Goal: Task Accomplishment & Management: Manage account settings

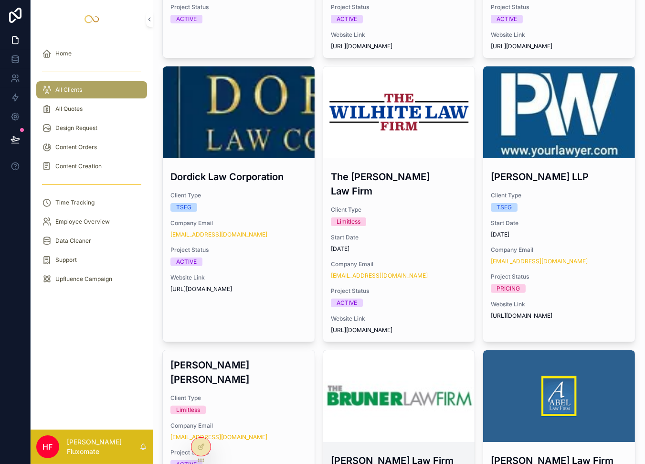
scroll to position [485, 0]
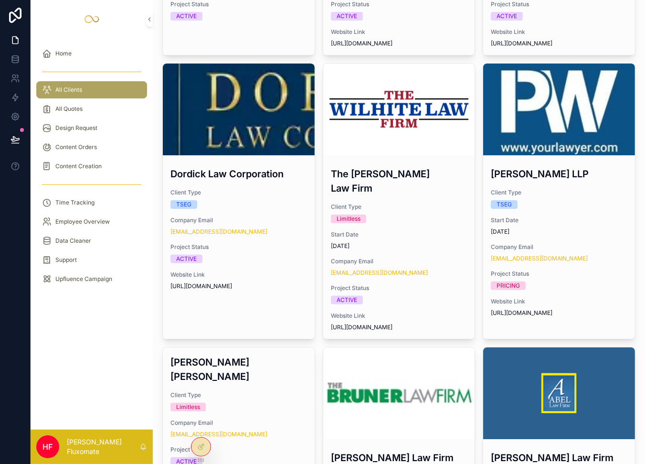
click at [450, 347] on div "scrollable content" at bounding box center [399, 393] width 152 height 92
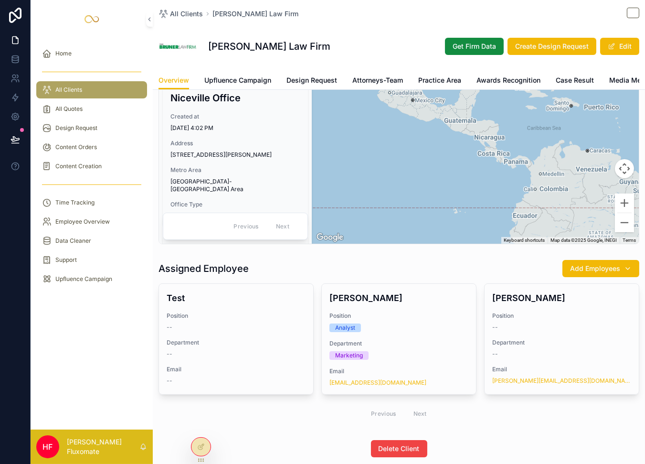
scroll to position [174, 0]
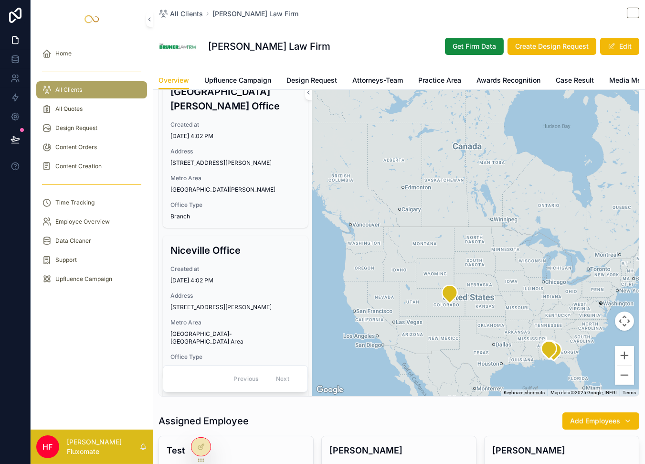
drag, startPoint x: 241, startPoint y: 76, endPoint x: 247, endPoint y: 75, distance: 5.8
click at [242, 76] on span "Upfluence Campaign" at bounding box center [237, 80] width 67 height 10
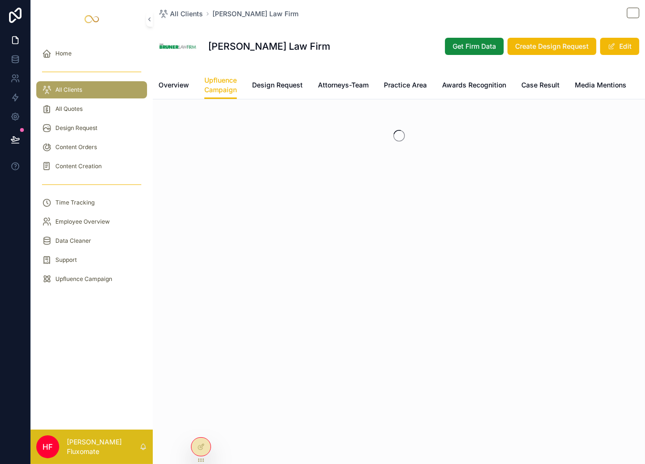
click at [292, 82] on span "Design Request" at bounding box center [277, 85] width 51 height 10
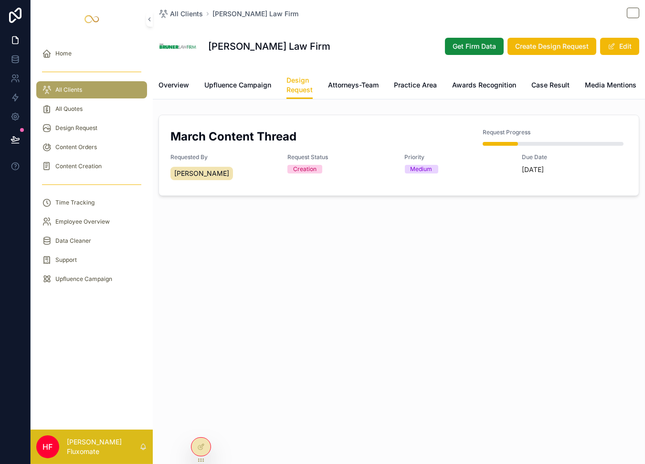
click at [364, 92] on link "Attorneys-Team" at bounding box center [353, 85] width 51 height 19
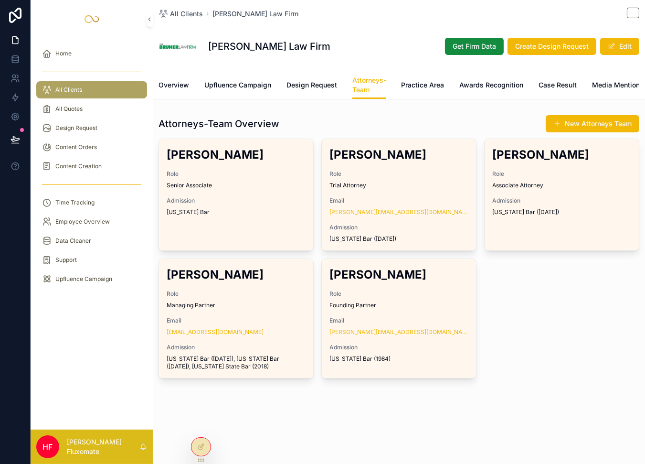
click at [246, 189] on span "Senior Associate" at bounding box center [236, 186] width 139 height 8
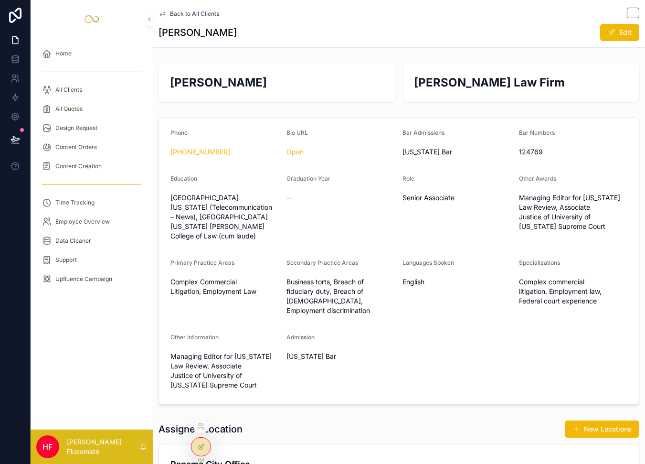
click at [200, 449] on icon at bounding box center [201, 447] width 8 height 8
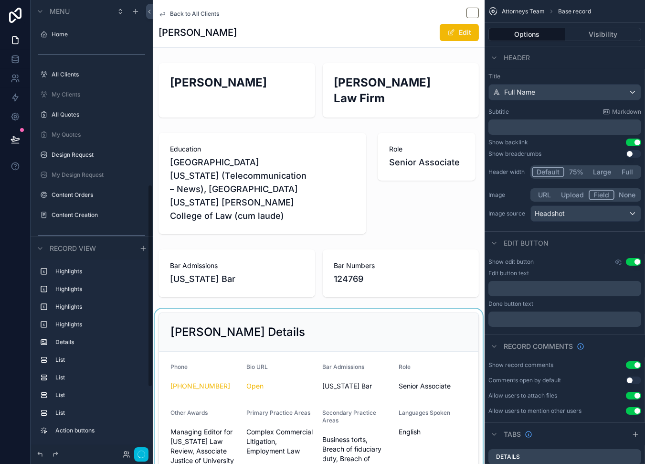
scroll to position [412, 0]
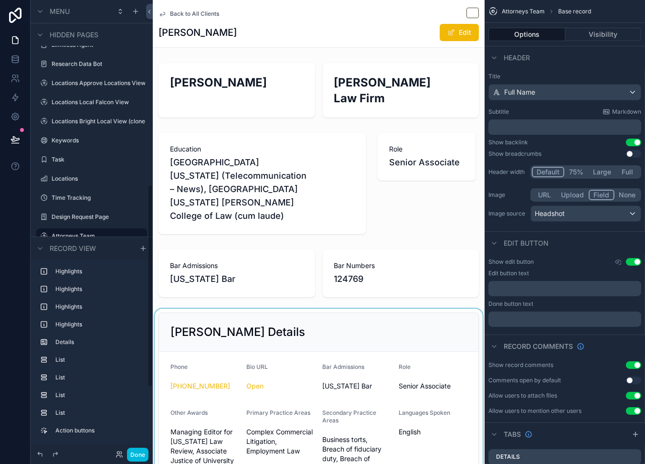
click at [297, 357] on div "scrollable content" at bounding box center [319, 457] width 332 height 296
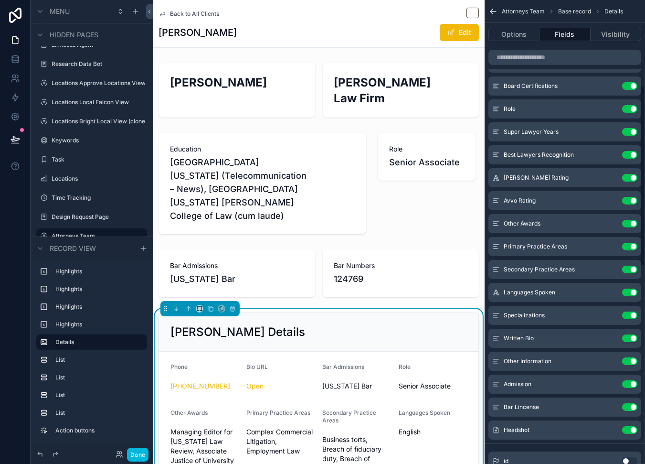
scroll to position [0, 0]
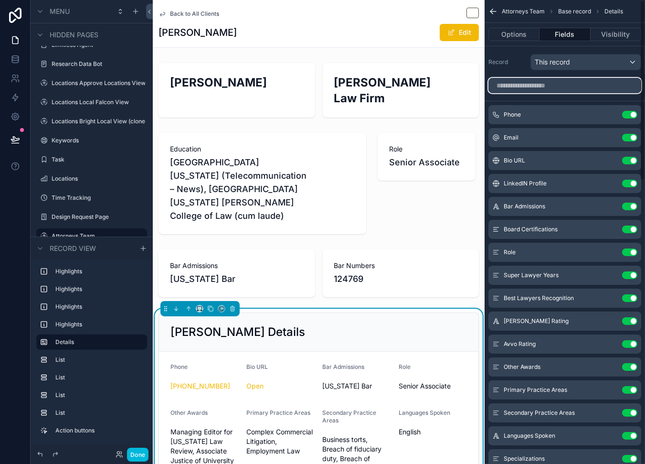
click at [550, 89] on input "scrollable content" at bounding box center [565, 85] width 153 height 15
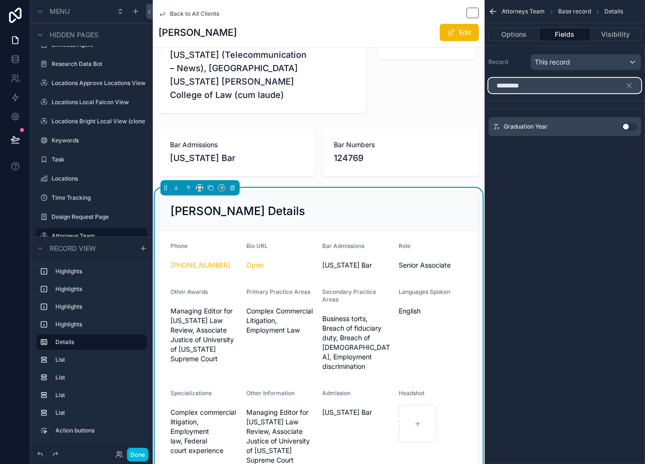
scroll to position [122, 0]
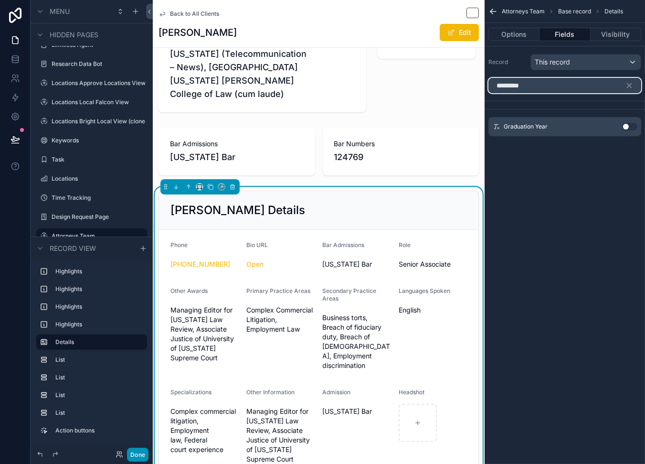
type input "*********"
click at [136, 453] on button "Done" at bounding box center [137, 455] width 21 height 14
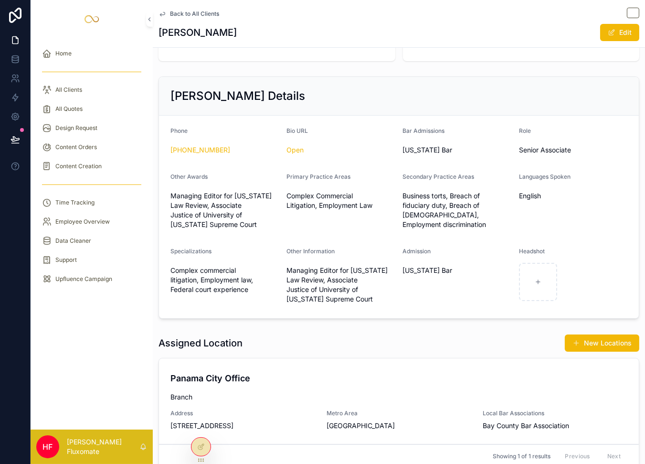
scroll to position [180, 0]
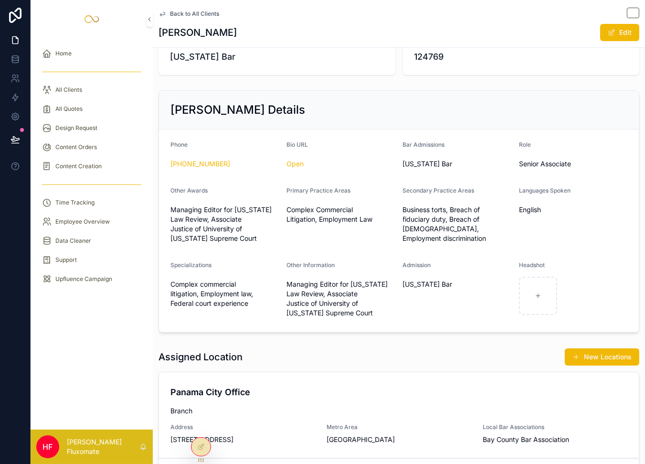
click at [448, 141] on div "Bar Admissions [US_STATE] Bar" at bounding box center [457, 156] width 108 height 31
drag, startPoint x: 197, startPoint y: 443, endPoint x: 244, endPoint y: 396, distance: 66.6
click at [197, 443] on icon at bounding box center [201, 447] width 8 height 8
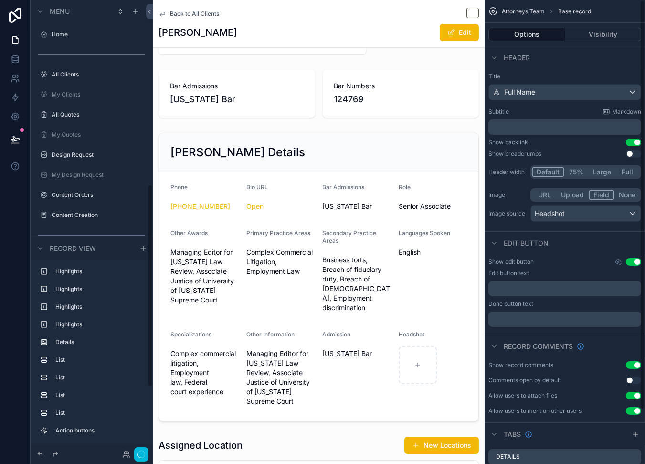
scroll to position [412, 0]
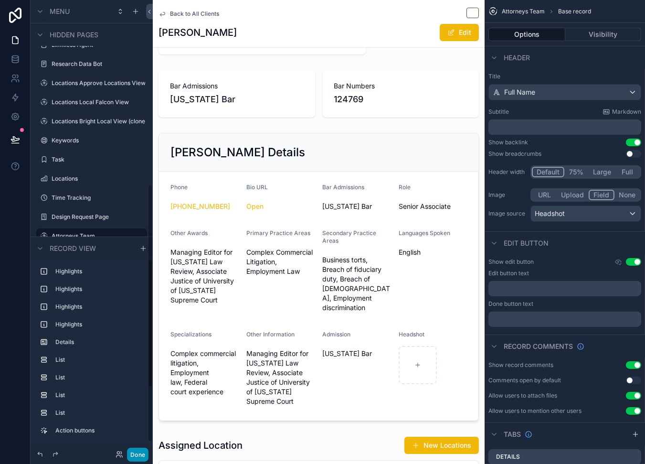
click at [133, 455] on button "Done" at bounding box center [137, 455] width 21 height 14
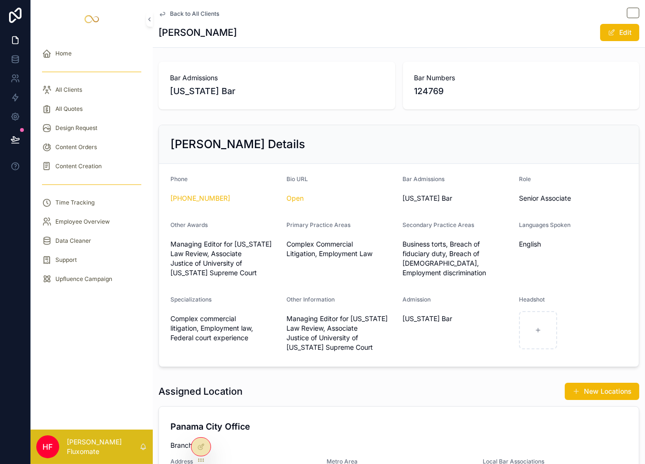
scroll to position [0, 0]
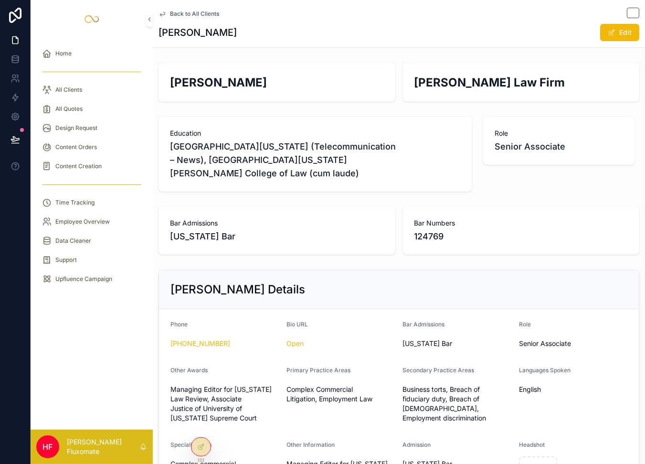
click at [200, 11] on span "Back to All Clients" at bounding box center [194, 14] width 49 height 8
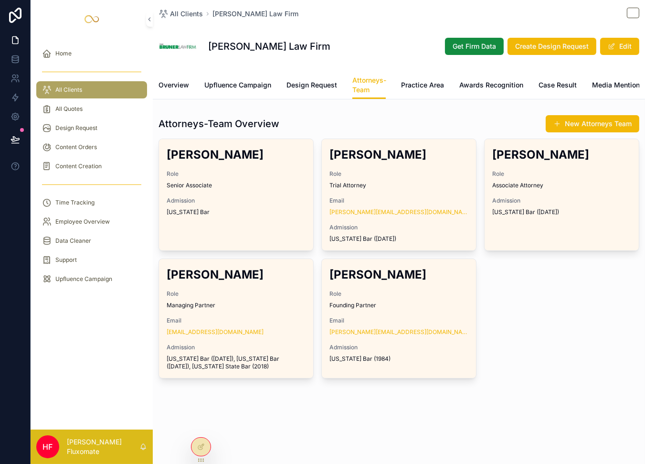
click at [426, 86] on span "Practice Area" at bounding box center [422, 85] width 43 height 10
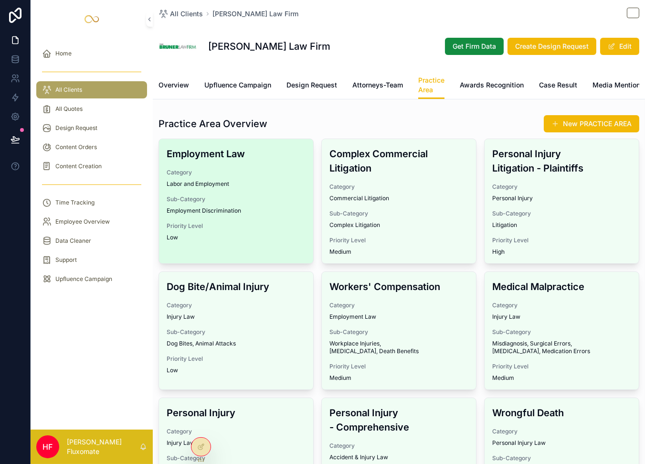
click at [264, 188] on span "Labor and Employment" at bounding box center [236, 184] width 139 height 8
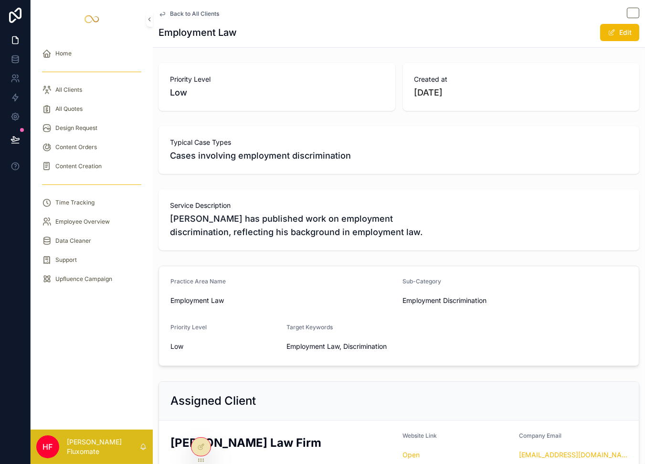
click at [208, 11] on span "Back to All Clients" at bounding box center [194, 14] width 49 height 8
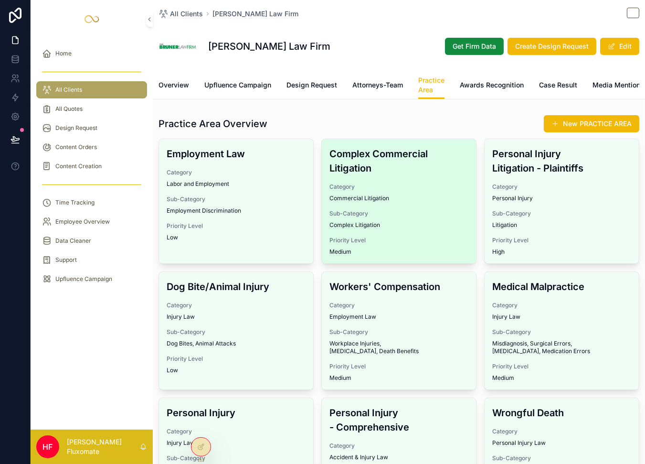
click at [407, 202] on span "Commercial Litigation" at bounding box center [399, 198] width 139 height 8
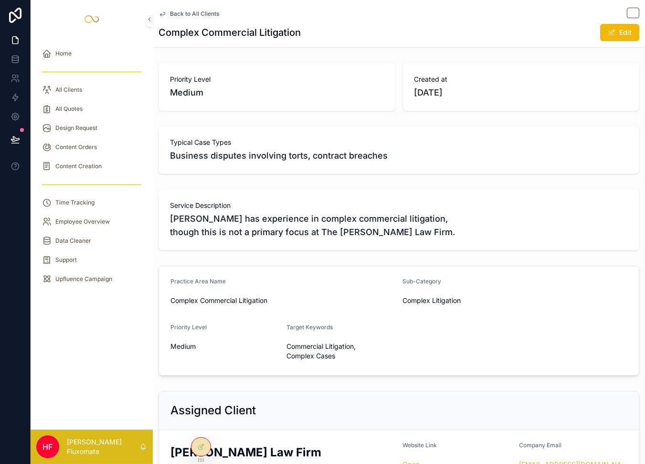
click at [201, 12] on span "Back to All Clients" at bounding box center [194, 14] width 49 height 8
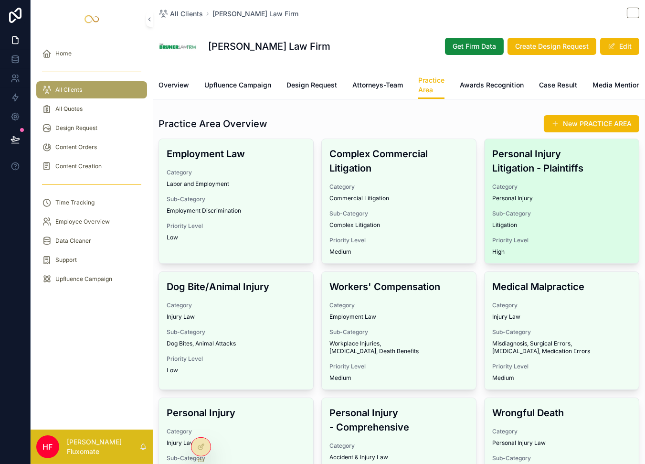
click at [585, 212] on div "Personal Injury Litigation - Plaintiffs Category Personal Injury Sub-Category L…" at bounding box center [562, 201] width 154 height 124
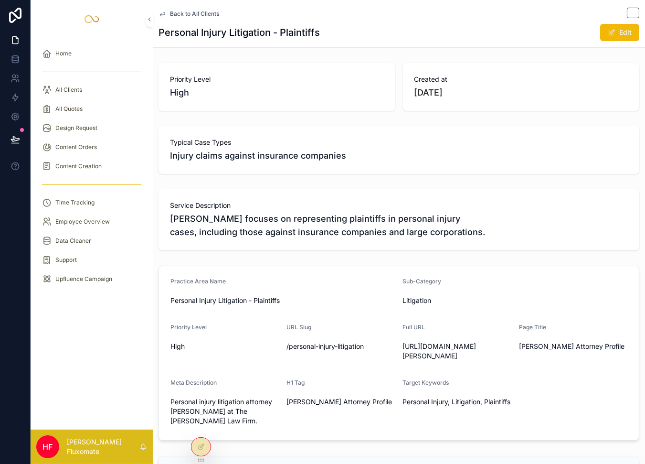
click at [195, 16] on span "Back to All Clients" at bounding box center [194, 14] width 49 height 8
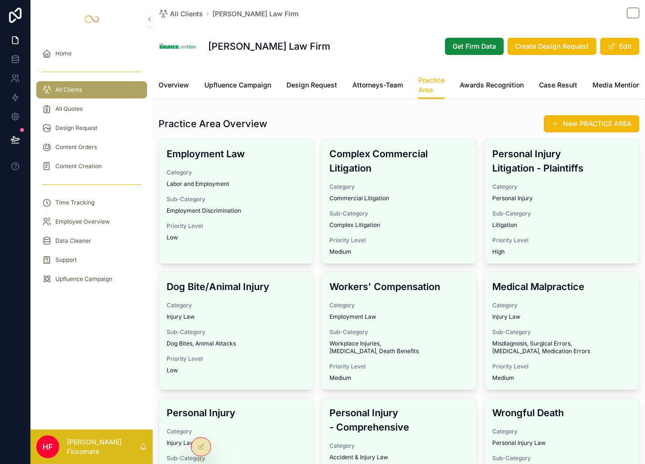
click at [367, 309] on span "Category" at bounding box center [399, 305] width 139 height 8
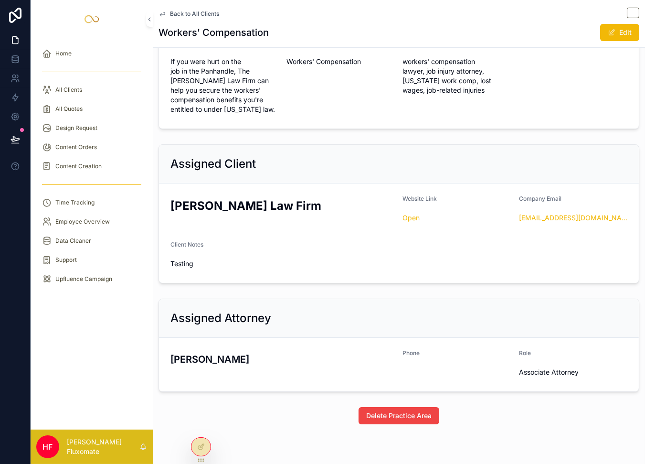
scroll to position [379, 0]
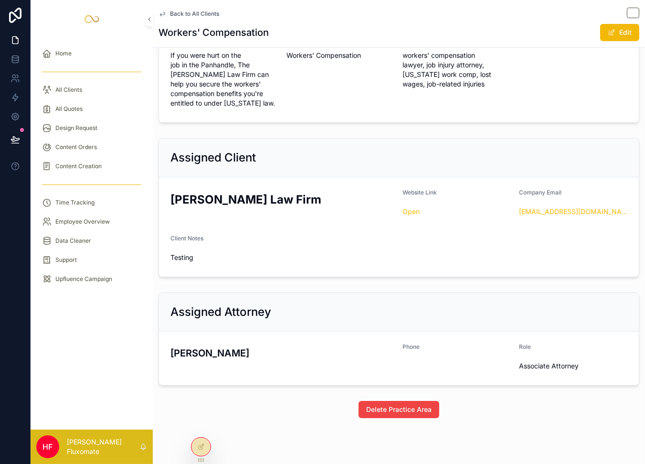
click at [412, 343] on span "Phone" at bounding box center [411, 346] width 17 height 7
click at [197, 451] on div at bounding box center [201, 447] width 19 height 18
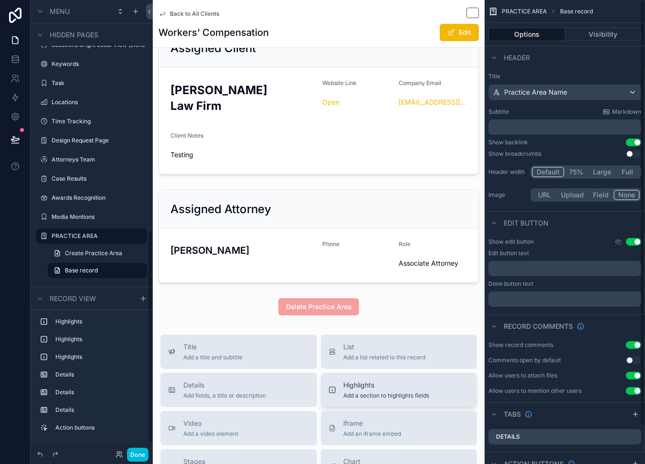
scroll to position [603, 0]
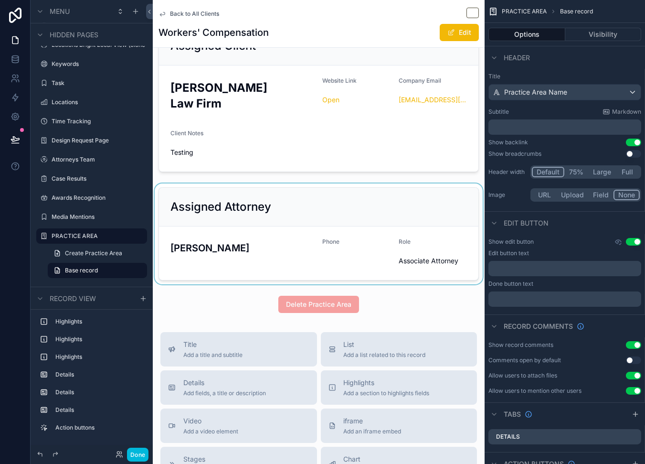
click at [383, 183] on div "scrollable content" at bounding box center [319, 233] width 332 height 101
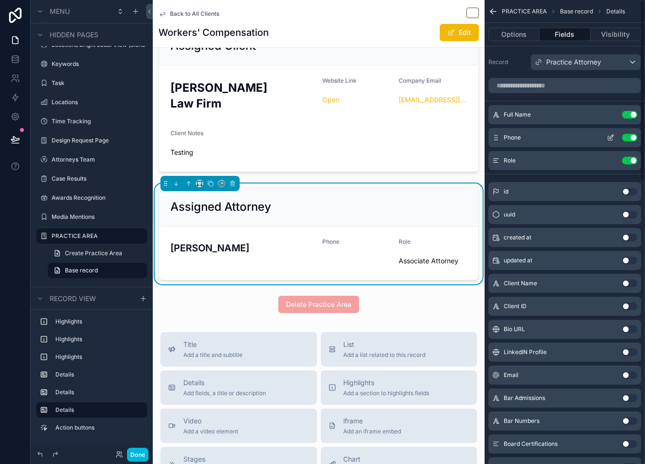
click at [612, 136] on icon "scrollable content" at bounding box center [612, 137] width 4 height 4
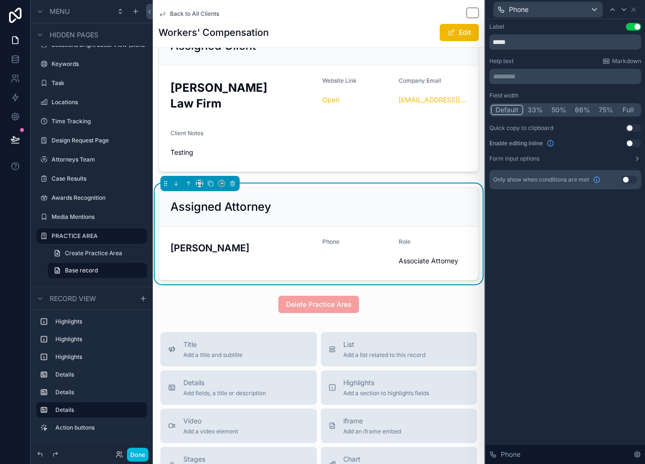
click at [626, 178] on button "Use setting" at bounding box center [630, 180] width 15 height 8
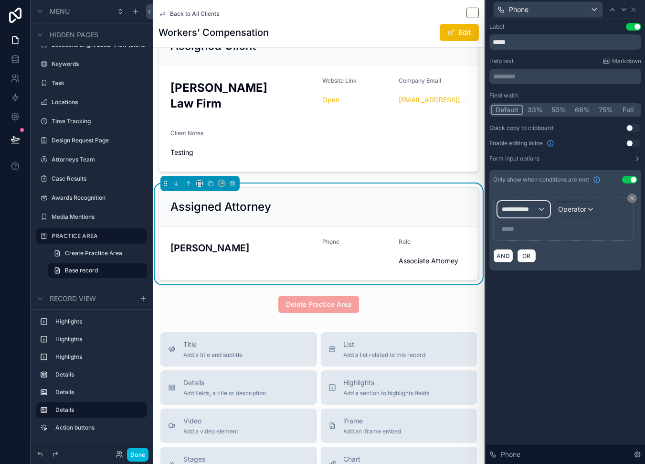
click at [542, 208] on div "**********" at bounding box center [524, 209] width 52 height 15
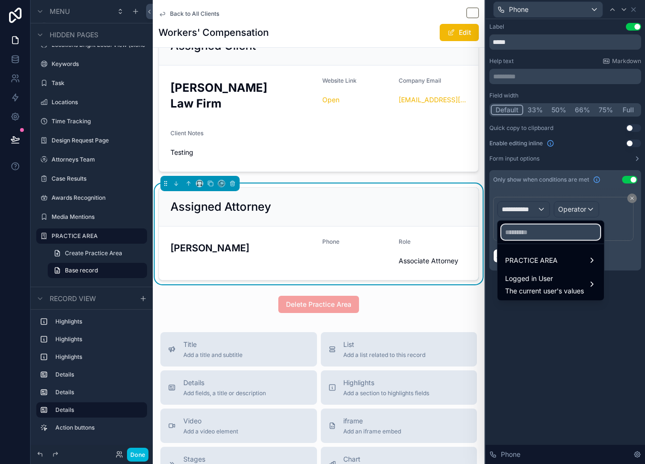
click at [522, 231] on input "text" at bounding box center [551, 232] width 99 height 15
type input "*****"
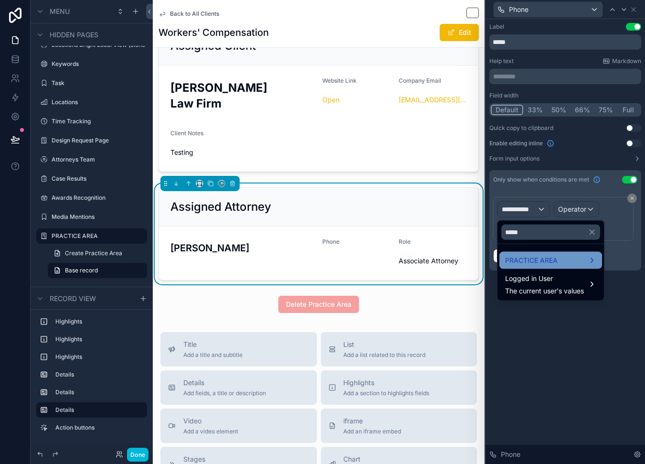
click at [529, 253] on div "PRACTICE AREA" at bounding box center [551, 260] width 103 height 17
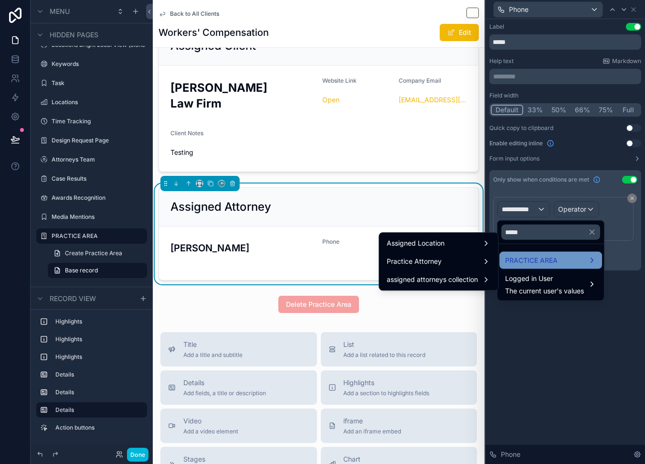
click at [534, 261] on span "PRACTICE AREA" at bounding box center [531, 260] width 53 height 11
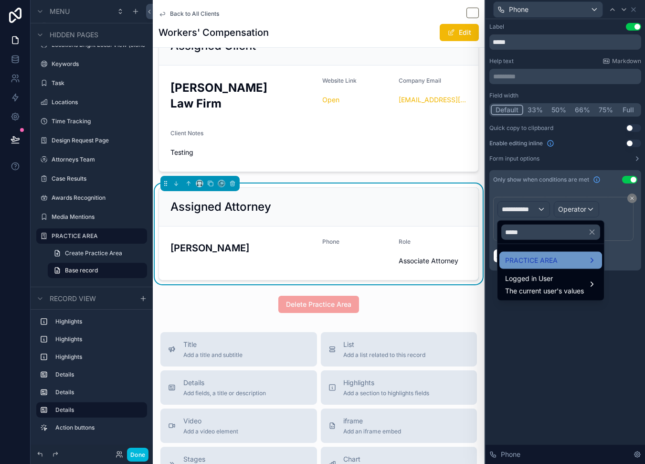
click at [510, 257] on span "PRACTICE AREA" at bounding box center [531, 260] width 53 height 11
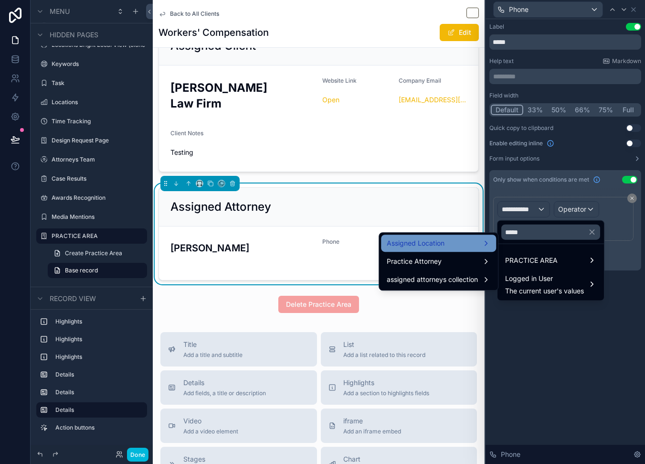
click at [467, 247] on div "Assigned Location" at bounding box center [439, 242] width 104 height 11
click at [508, 243] on span "Phone" at bounding box center [515, 243] width 20 height 11
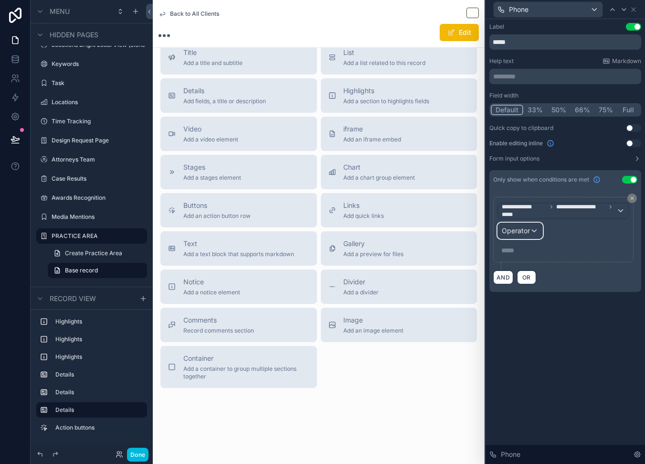
click at [531, 230] on div "Operator" at bounding box center [520, 230] width 44 height 15
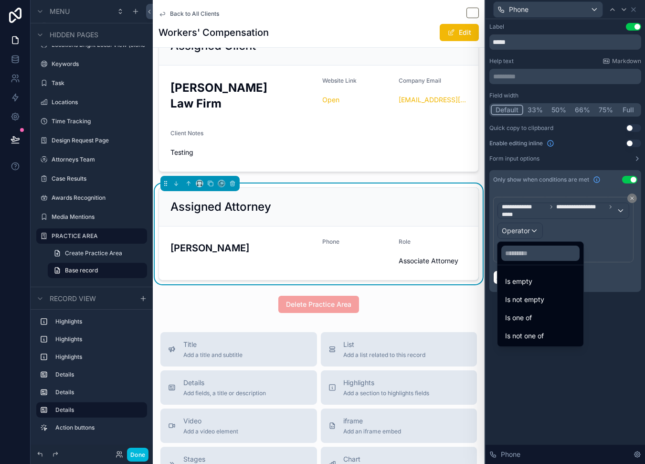
drag, startPoint x: 551, startPoint y: 306, endPoint x: 491, endPoint y: 291, distance: 61.9
click at [551, 306] on div "Is not empty" at bounding box center [541, 299] width 82 height 17
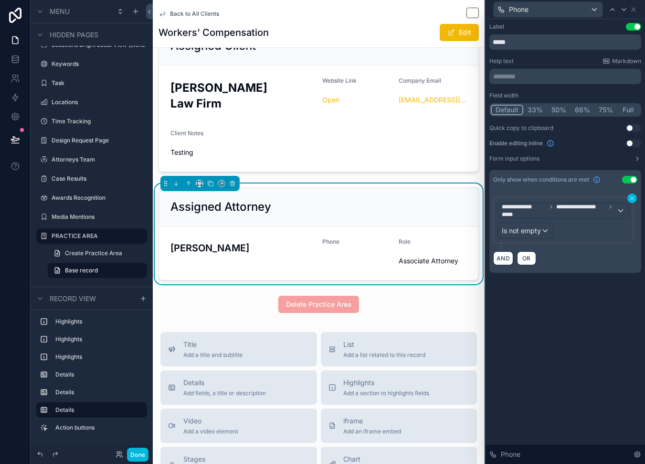
click at [634, 198] on icon at bounding box center [633, 198] width 6 height 6
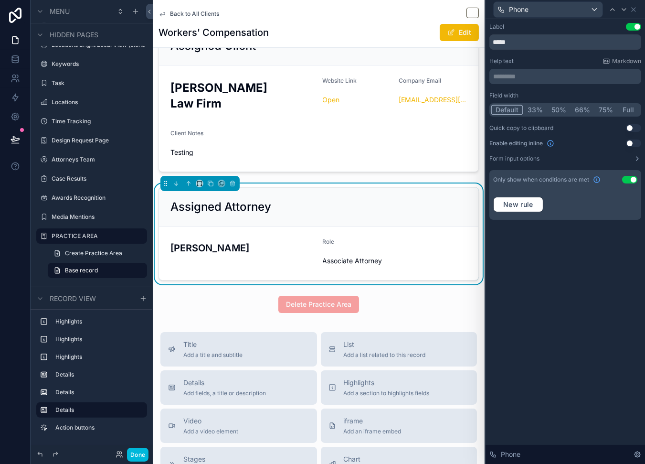
click at [635, 179] on button "Use setting" at bounding box center [630, 180] width 15 height 8
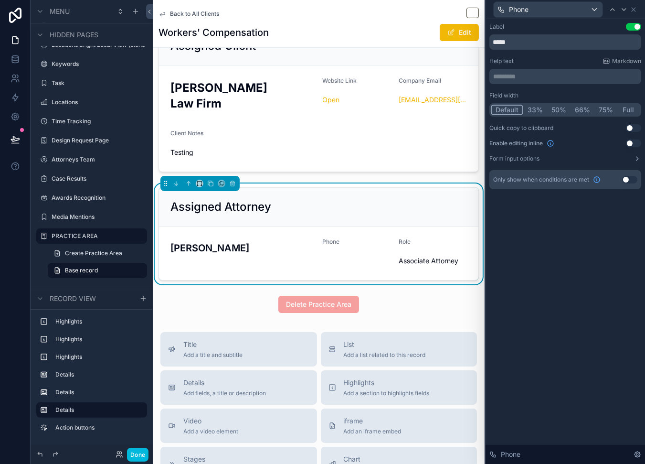
click at [628, 179] on button "Use setting" at bounding box center [630, 180] width 15 height 8
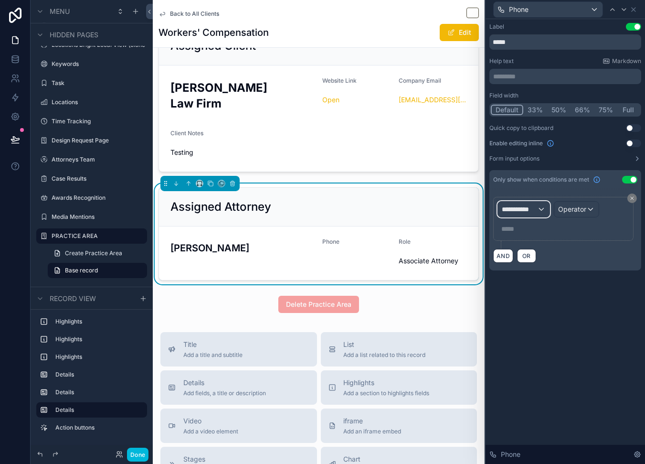
click at [531, 206] on span "**********" at bounding box center [519, 209] width 35 height 10
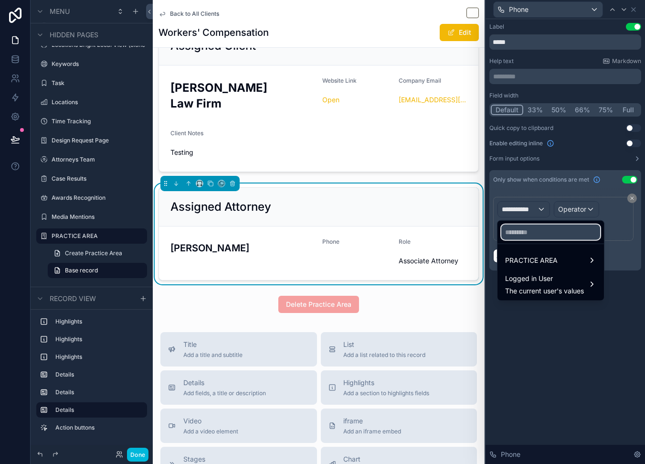
click at [532, 232] on input "text" at bounding box center [551, 232] width 99 height 15
click at [535, 211] on div at bounding box center [566, 232] width 160 height 464
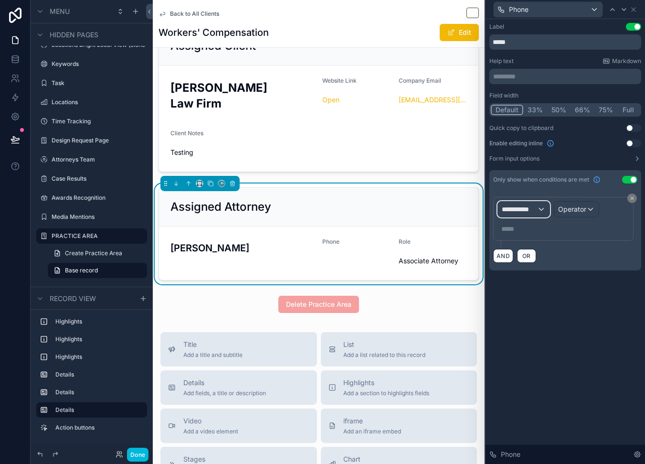
click at [536, 212] on span "**********" at bounding box center [519, 209] width 35 height 10
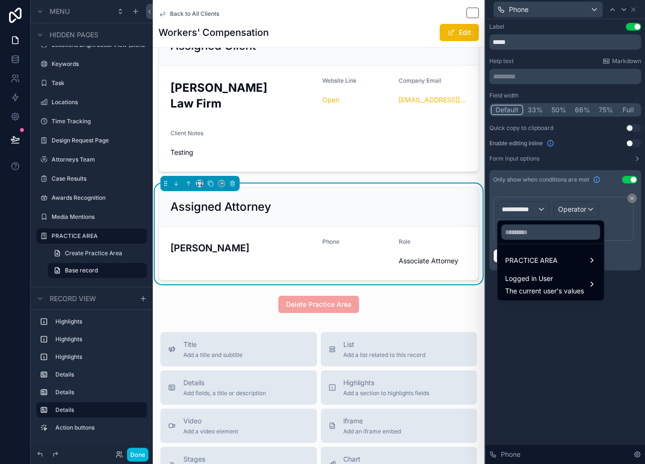
drag, startPoint x: 535, startPoint y: 242, endPoint x: 537, endPoint y: 248, distance: 6.4
click at [535, 245] on div "PRACTICE AREA Logged in User The current user's values" at bounding box center [550, 260] width 107 height 81
click at [542, 259] on span "PRACTICE AREA" at bounding box center [531, 260] width 53 height 11
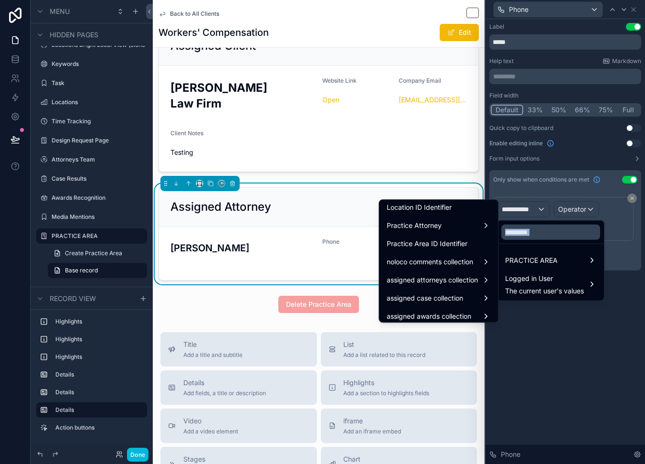
scroll to position [467, 0]
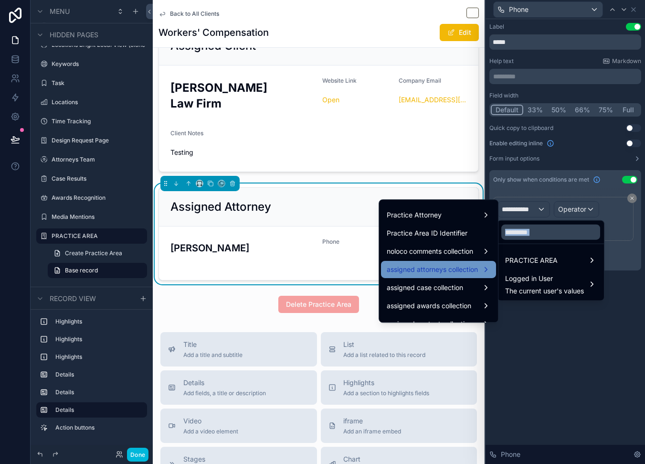
click at [471, 267] on div "assigned attorneys collection" at bounding box center [439, 269] width 104 height 11
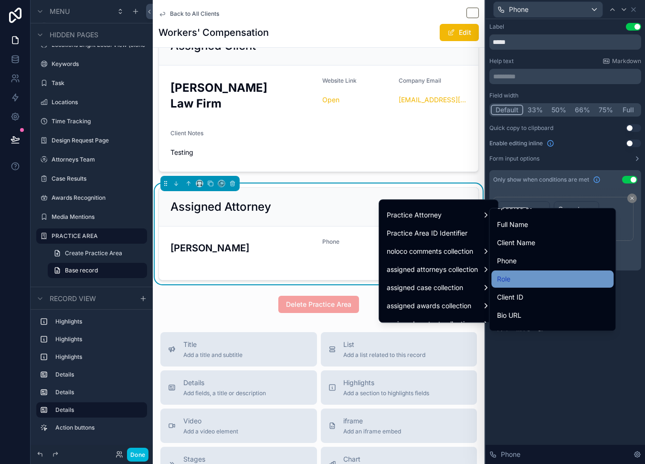
scroll to position [67, 0]
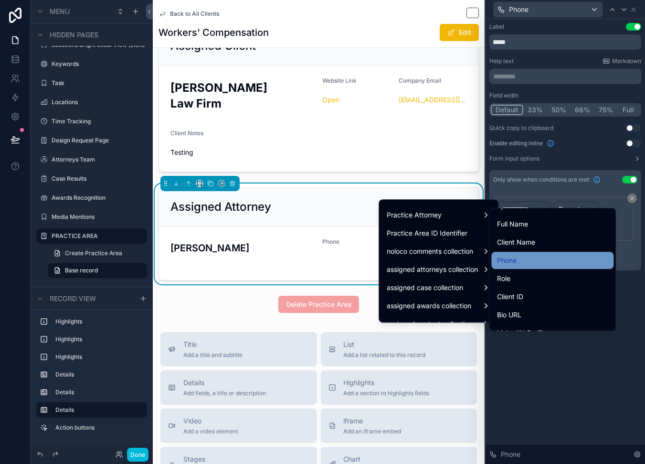
click at [571, 260] on div "Phone" at bounding box center [552, 260] width 111 height 11
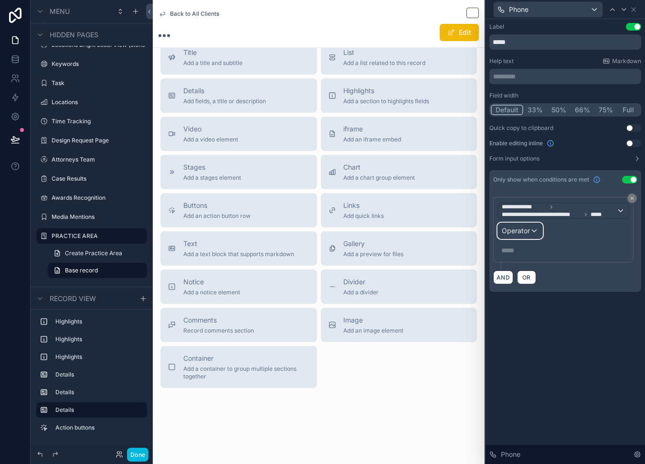
click at [533, 227] on div "Operator" at bounding box center [520, 230] width 44 height 15
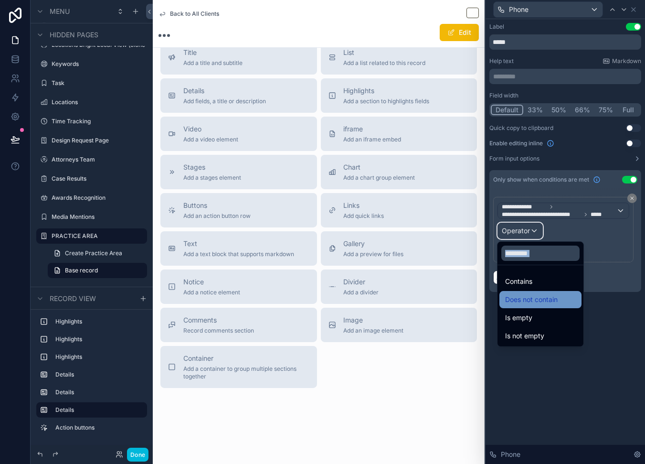
scroll to position [603, 0]
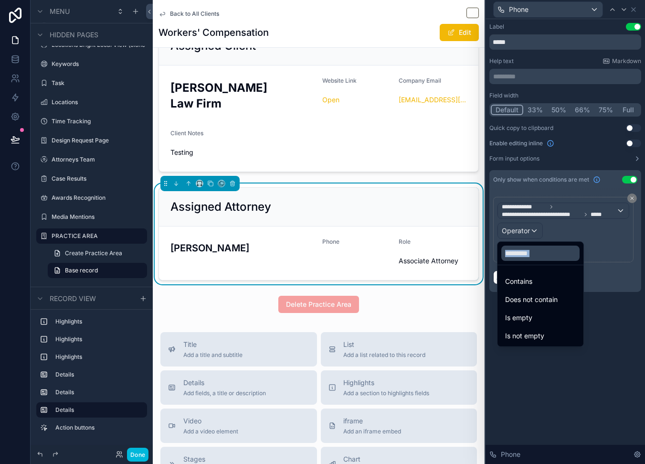
click at [549, 333] on div "Is not empty" at bounding box center [540, 335] width 71 height 11
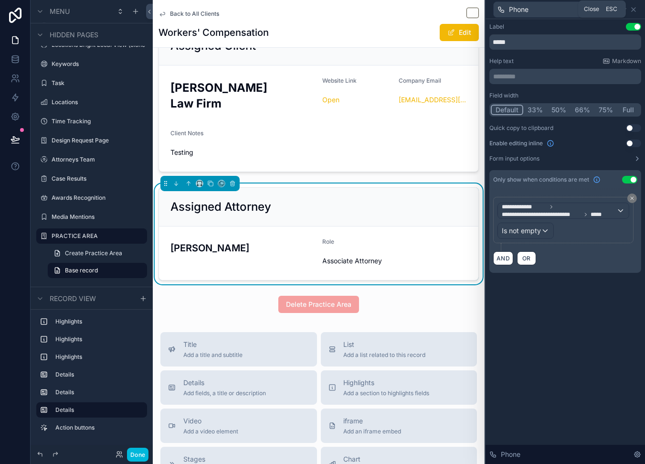
click at [635, 12] on icon at bounding box center [634, 10] width 8 height 8
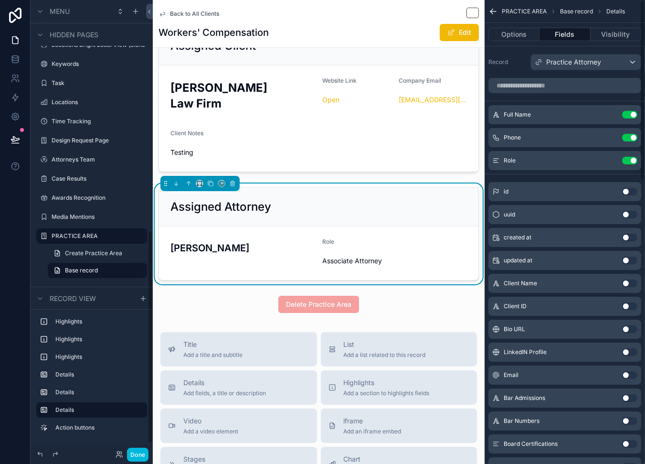
drag, startPoint x: 142, startPoint y: 454, endPoint x: 149, endPoint y: 442, distance: 13.5
click at [142, 454] on button "Done" at bounding box center [137, 455] width 21 height 14
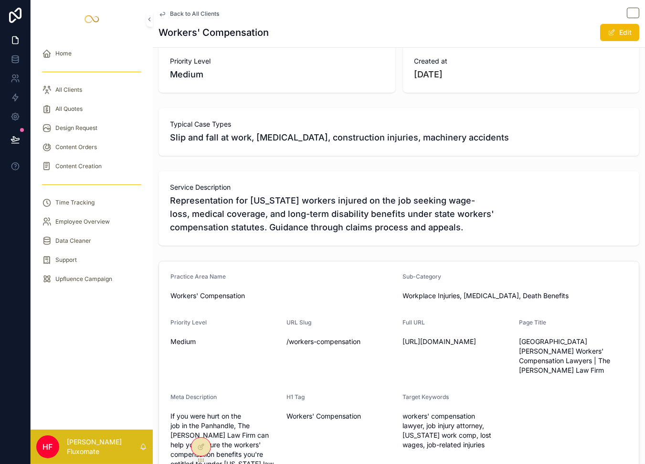
scroll to position [0, 0]
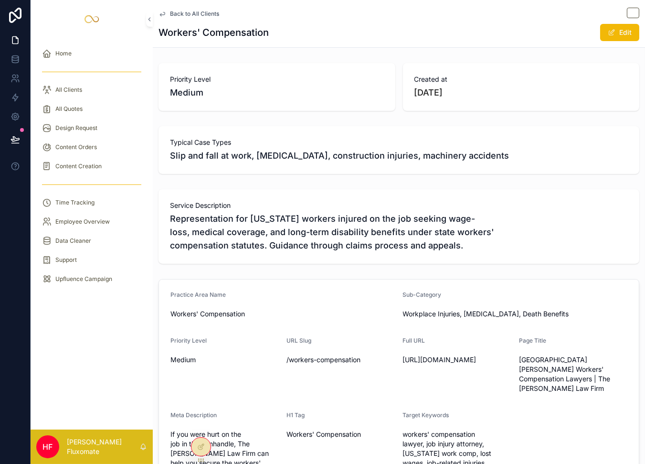
click at [204, 15] on span "Back to All Clients" at bounding box center [194, 14] width 49 height 8
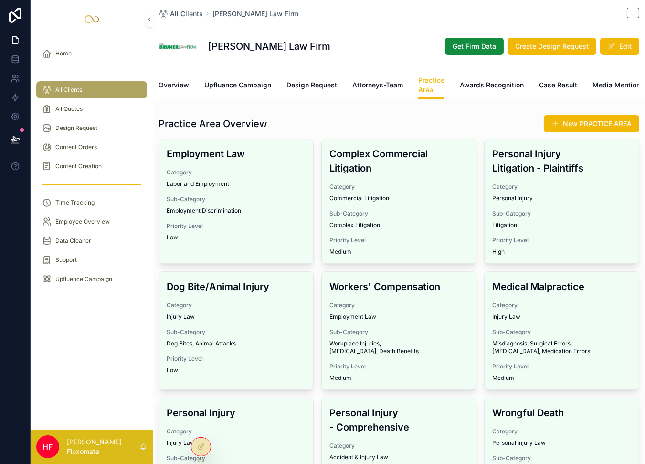
click at [480, 89] on span "Awards Recognition" at bounding box center [492, 85] width 64 height 10
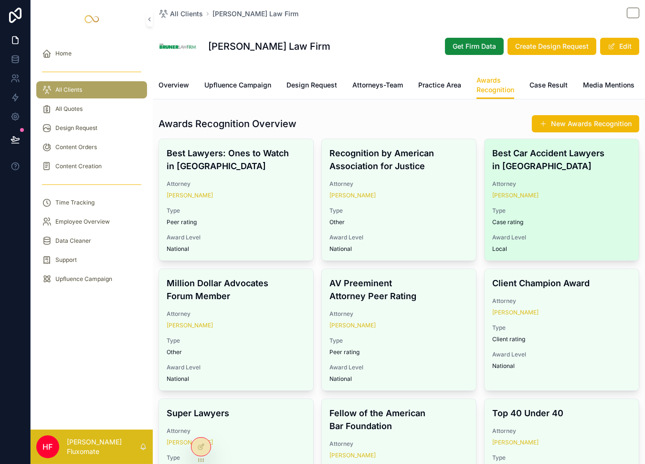
click at [531, 188] on span "Attorney" at bounding box center [562, 184] width 139 height 8
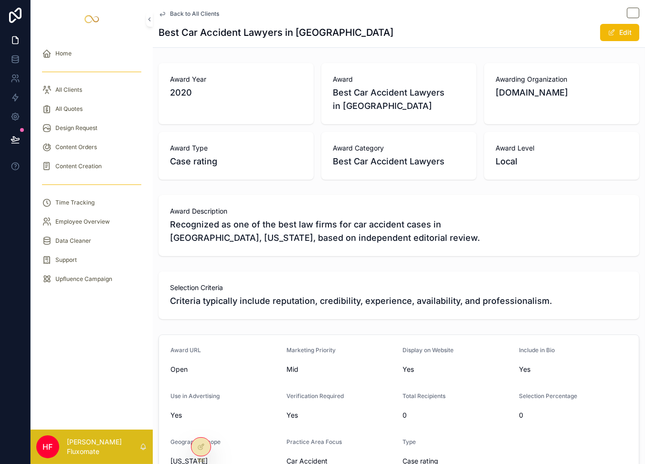
click at [203, 13] on span "Back to All Clients" at bounding box center [194, 14] width 49 height 8
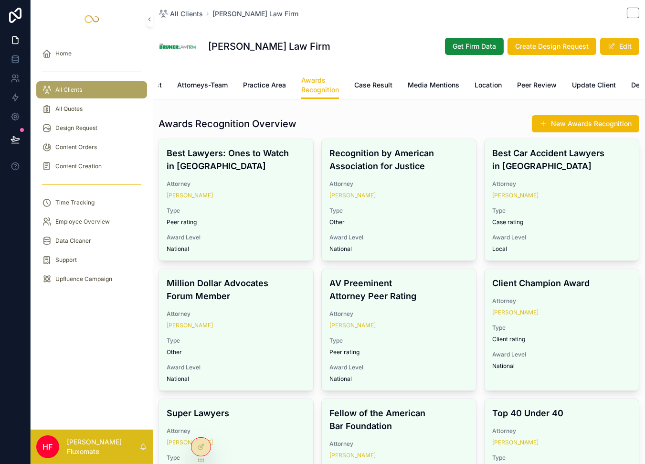
scroll to position [0, 187]
drag, startPoint x: 374, startPoint y: 84, endPoint x: 379, endPoint y: 85, distance: 5.0
click at [374, 84] on span "Case Result" at bounding box center [362, 85] width 38 height 10
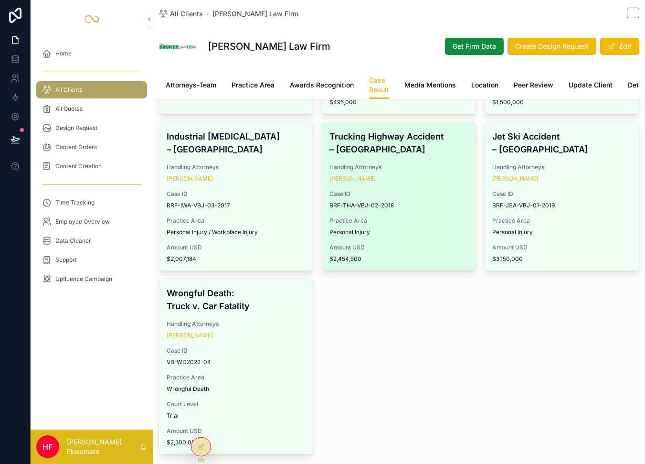
scroll to position [288, 0]
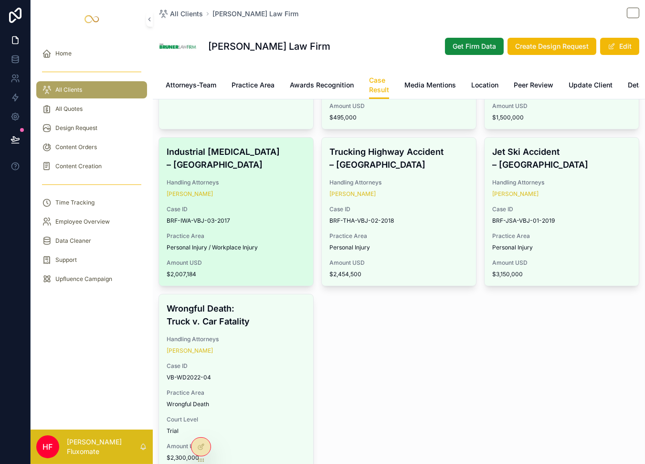
click at [285, 182] on div "Industrial [MEDICAL_DATA] – Gulf County Handling Attorneys [PERSON_NAME] Case I…" at bounding box center [236, 212] width 154 height 148
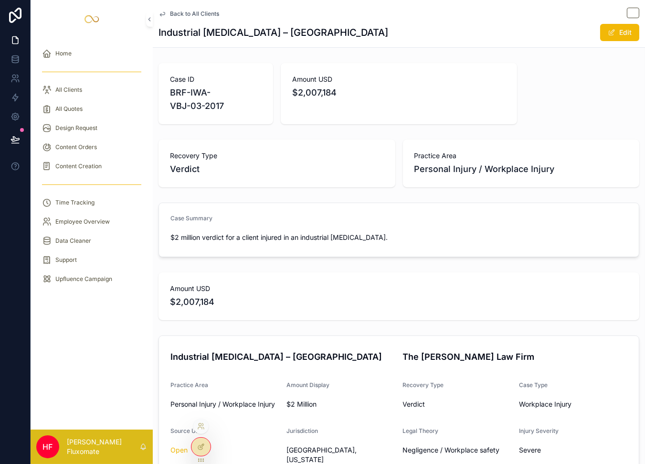
click at [199, 449] on icon at bounding box center [200, 447] width 4 height 4
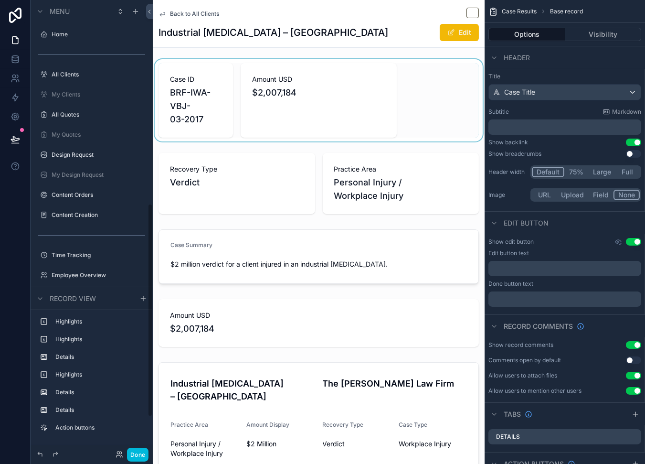
scroll to position [431, 0]
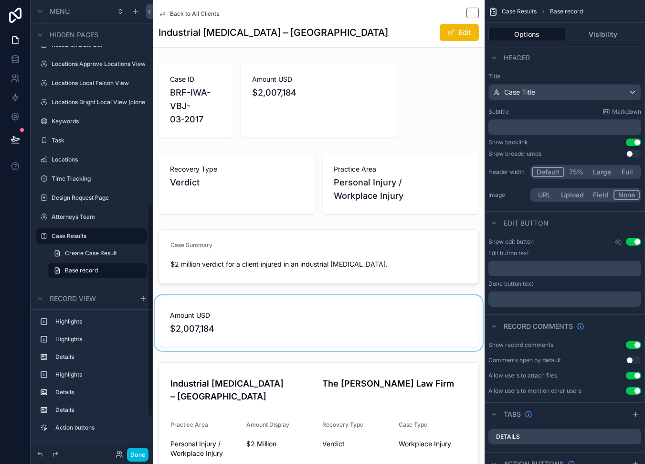
click at [361, 335] on div "scrollable content" at bounding box center [319, 322] width 332 height 55
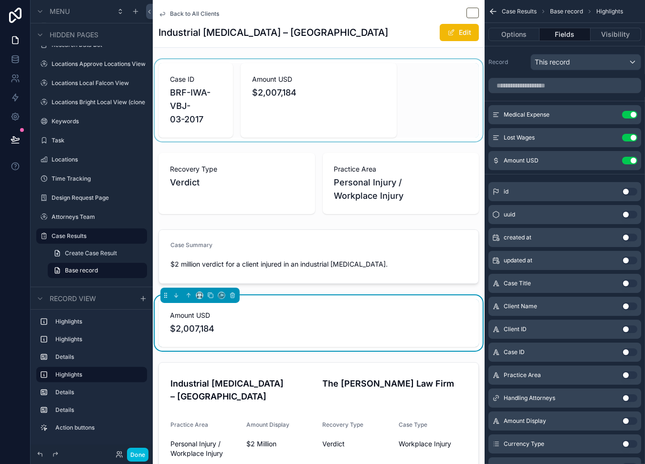
click at [449, 98] on div "scrollable content" at bounding box center [319, 100] width 332 height 82
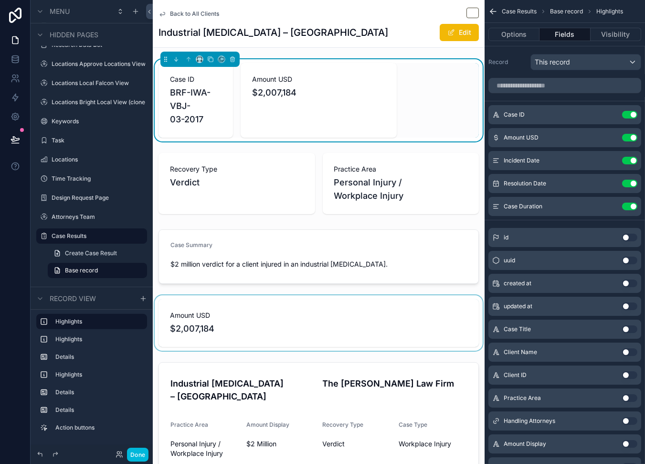
click at [301, 324] on div "scrollable content" at bounding box center [319, 322] width 332 height 55
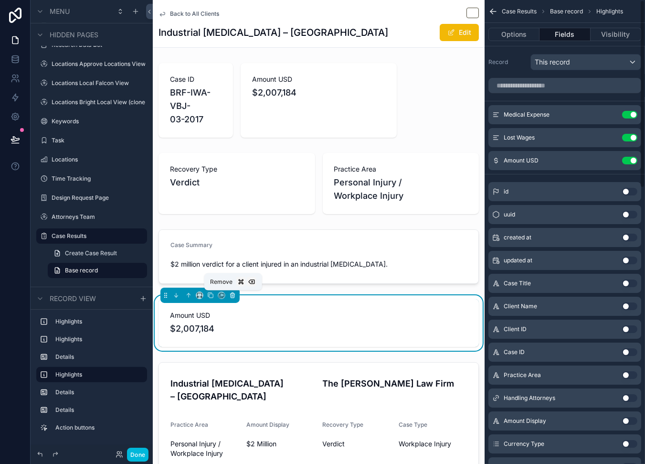
click at [231, 296] on icon "scrollable content" at bounding box center [233, 296] width 4 height 4
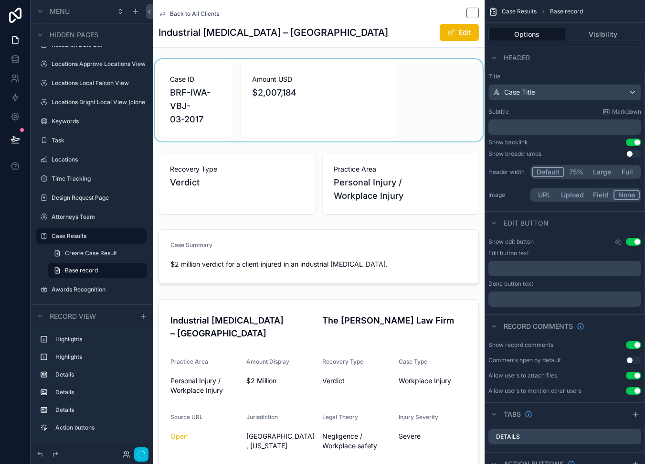
click at [303, 110] on div "scrollable content" at bounding box center [319, 100] width 332 height 82
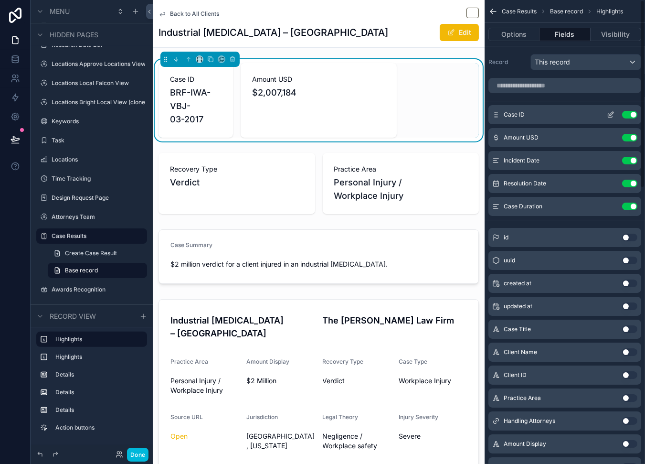
click at [611, 116] on icon "scrollable content" at bounding box center [611, 115] width 8 height 8
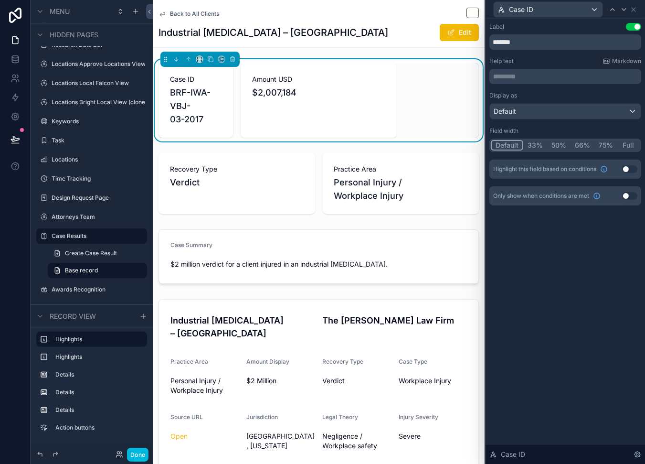
click at [537, 144] on button "33%" at bounding box center [536, 145] width 24 height 11
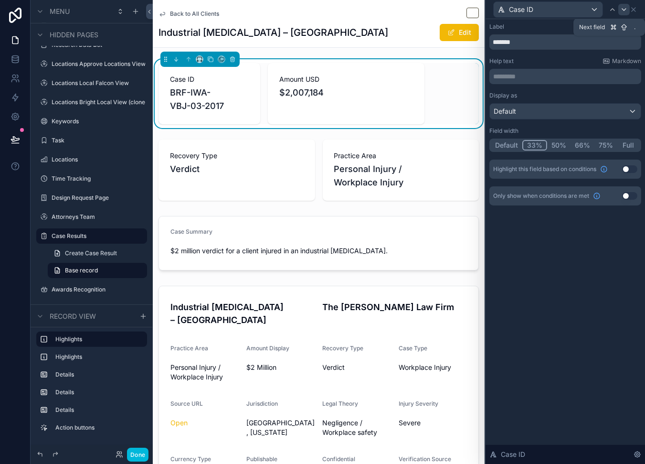
click at [623, 12] on icon at bounding box center [625, 10] width 8 height 8
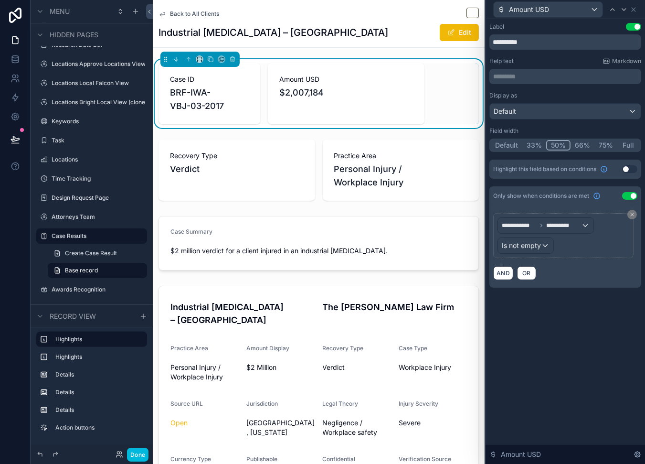
click at [534, 145] on button "33%" at bounding box center [535, 145] width 24 height 11
click at [625, 6] on icon at bounding box center [625, 10] width 8 height 8
click at [528, 147] on button "33%" at bounding box center [536, 145] width 24 height 11
click at [623, 11] on icon at bounding box center [625, 10] width 8 height 8
click at [537, 144] on button "33%" at bounding box center [536, 145] width 24 height 11
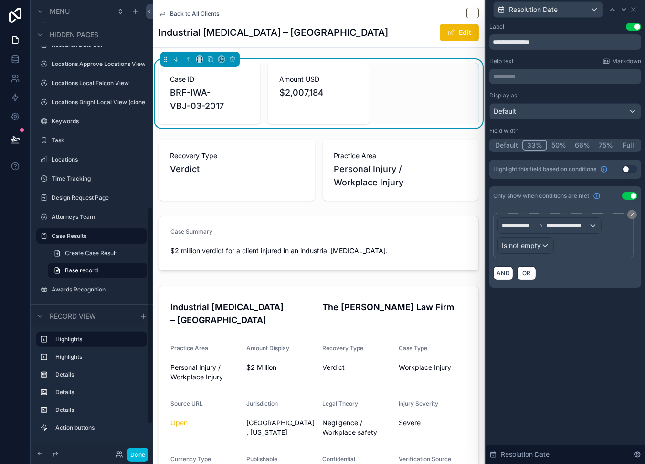
drag, startPoint x: 138, startPoint y: 455, endPoint x: 149, endPoint y: 447, distance: 14.0
click at [138, 455] on button "Done" at bounding box center [137, 455] width 21 height 14
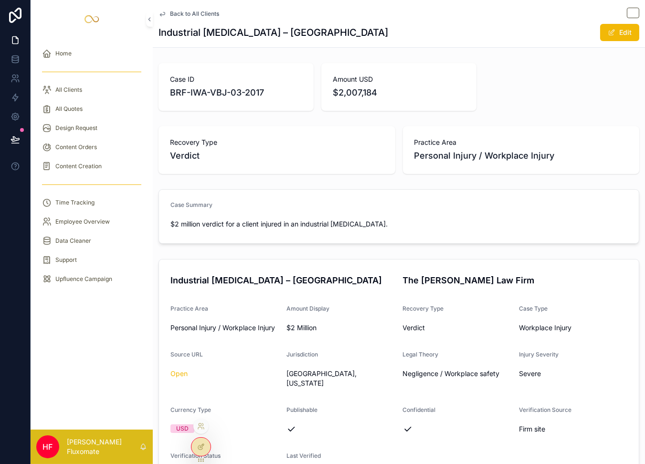
click at [197, 451] on div at bounding box center [201, 447] width 19 height 18
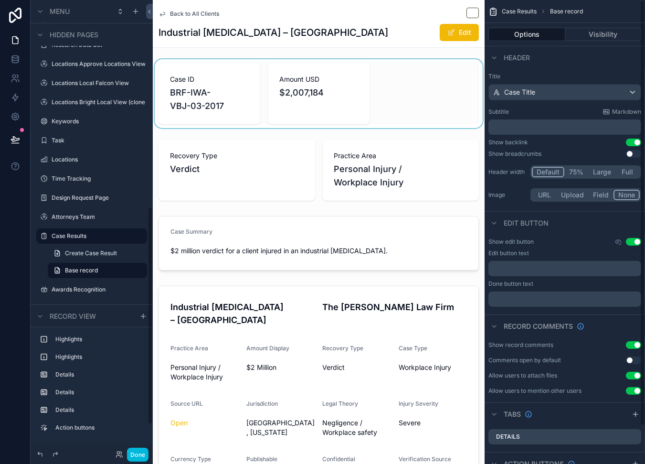
click at [344, 76] on div "scrollable content" at bounding box center [319, 93] width 332 height 69
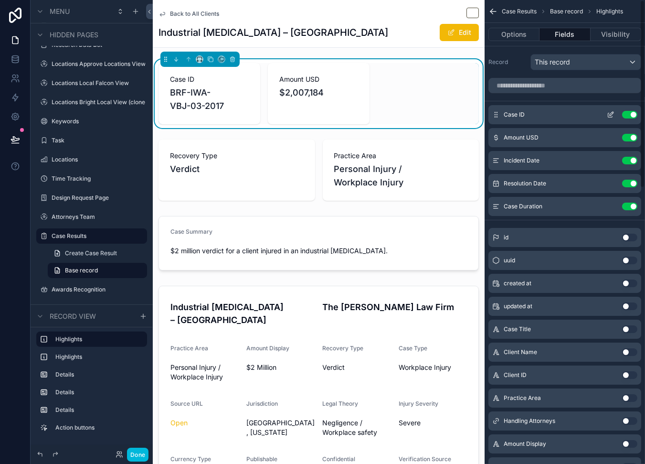
click at [613, 114] on icon "scrollable content" at bounding box center [611, 115] width 8 height 8
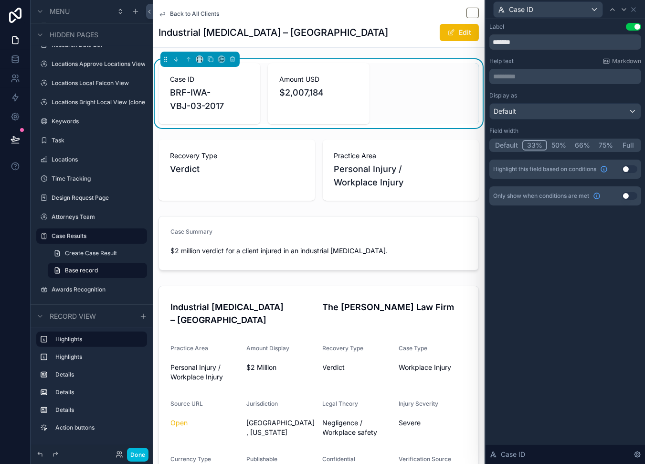
click at [503, 147] on button "Default" at bounding box center [507, 145] width 32 height 11
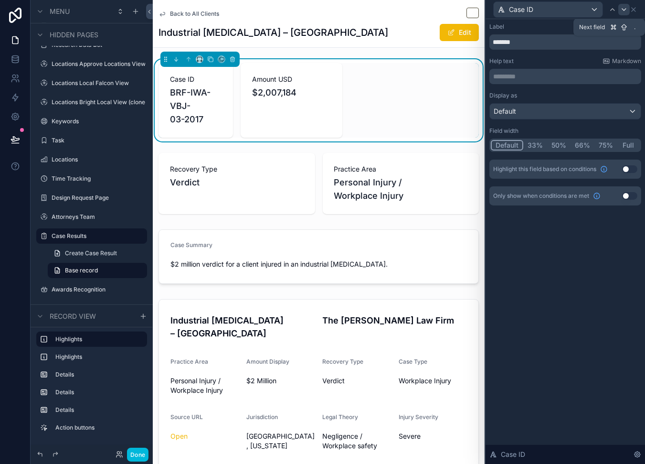
click at [624, 6] on icon at bounding box center [625, 10] width 8 height 8
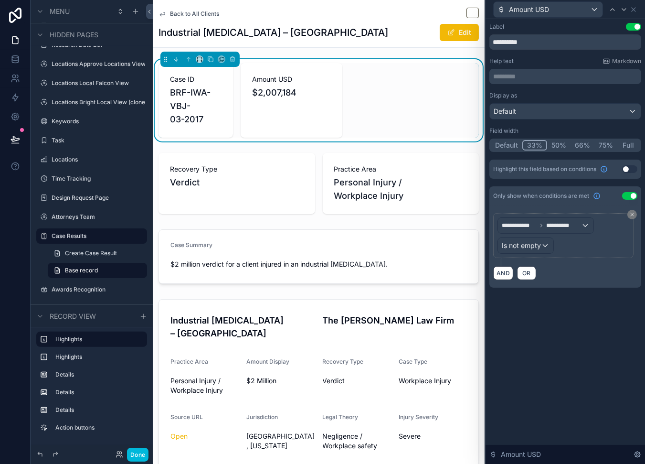
click at [508, 145] on button "Default" at bounding box center [507, 145] width 32 height 11
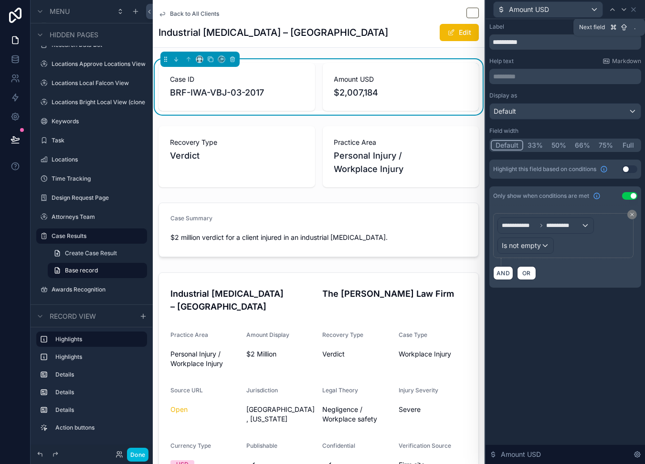
click at [626, 10] on icon at bounding box center [625, 10] width 8 height 8
click at [509, 147] on button "Default" at bounding box center [507, 145] width 32 height 11
click at [626, 8] on icon at bounding box center [625, 10] width 8 height 8
click at [623, 9] on icon at bounding box center [625, 10] width 4 height 2
click at [624, 7] on icon at bounding box center [625, 10] width 8 height 8
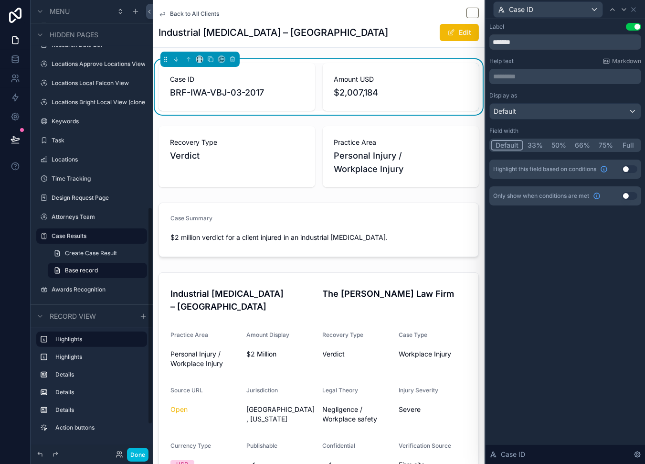
drag, startPoint x: 131, startPoint y: 456, endPoint x: 152, endPoint y: 423, distance: 39.5
click at [131, 456] on button "Done" at bounding box center [137, 455] width 21 height 14
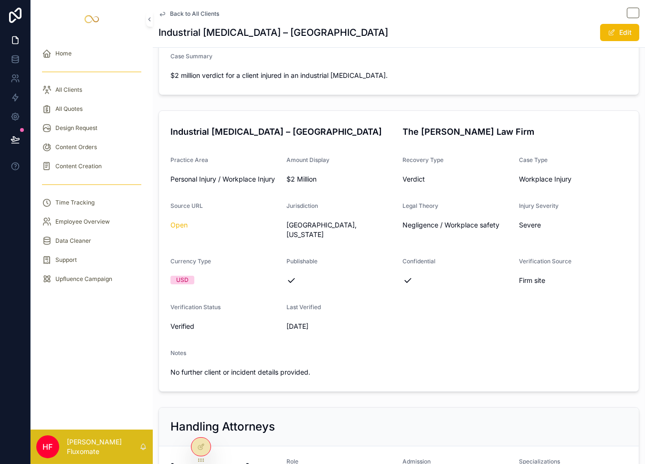
scroll to position [0, 0]
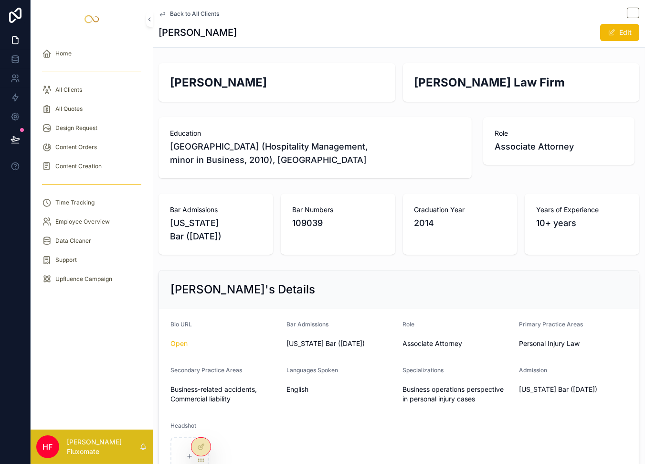
click at [208, 12] on span "Back to All Clients" at bounding box center [194, 14] width 49 height 8
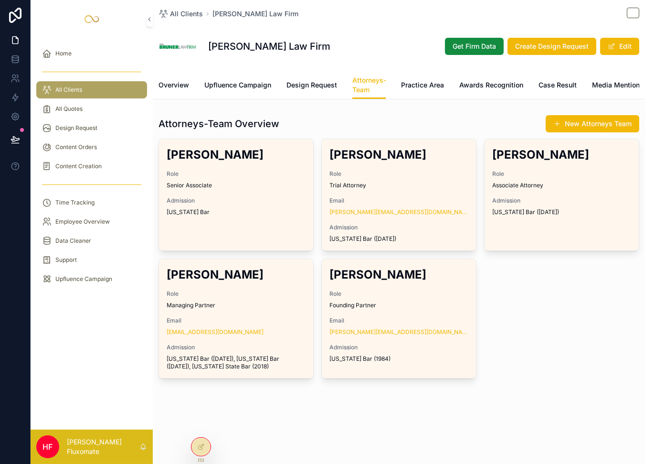
drag, startPoint x: 412, startPoint y: 89, endPoint x: 418, endPoint y: 89, distance: 6.2
click at [412, 89] on span "Practice Area" at bounding box center [422, 85] width 43 height 10
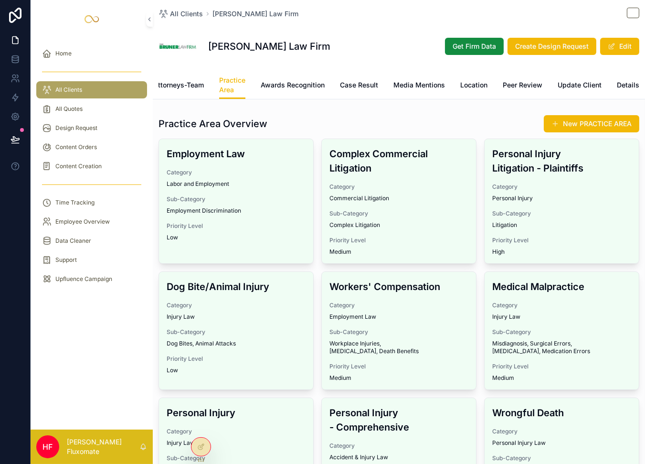
click at [407, 84] on span "Media Mentions" at bounding box center [420, 85] width 52 height 10
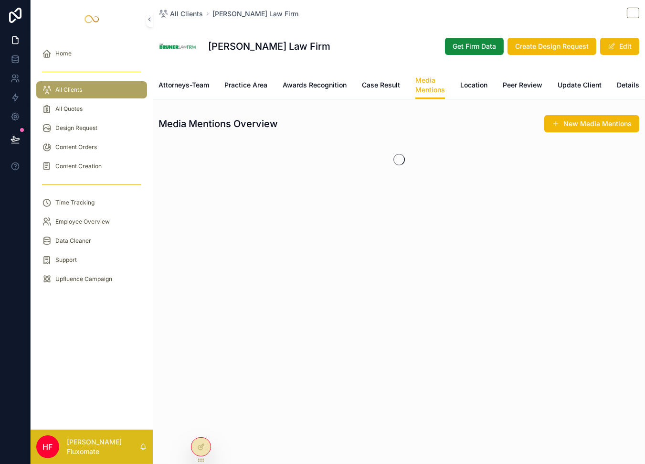
scroll to position [0, 193]
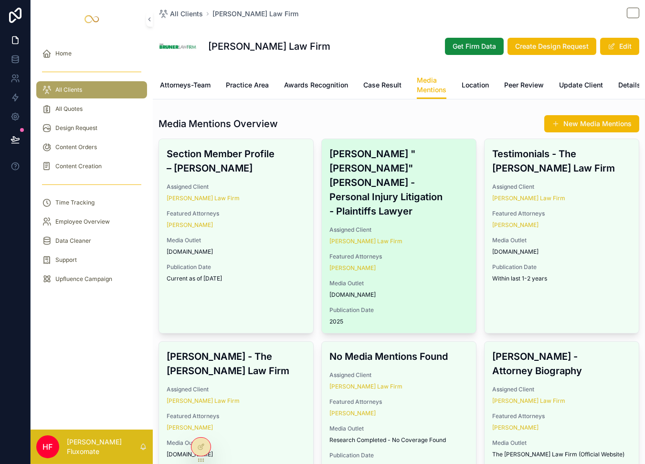
click at [449, 264] on div "[PERSON_NAME]" at bounding box center [399, 268] width 139 height 8
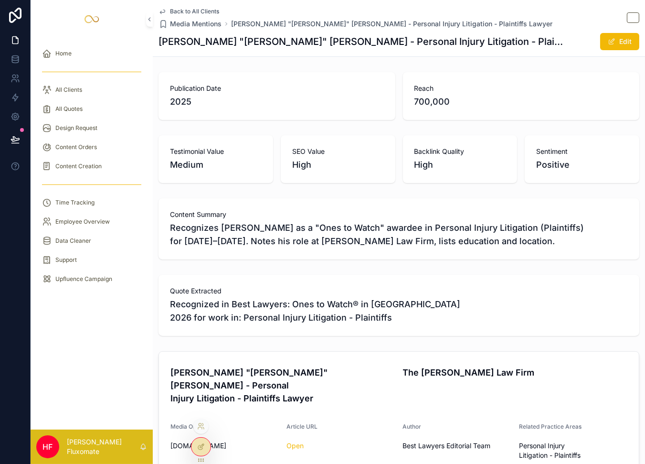
click at [204, 451] on div at bounding box center [201, 447] width 19 height 18
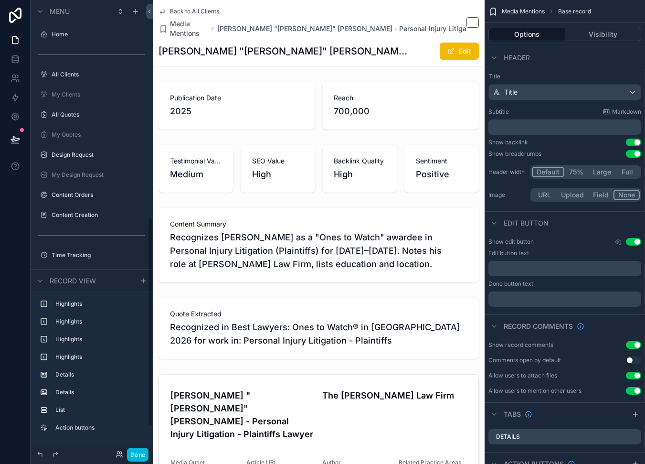
scroll to position [469, 0]
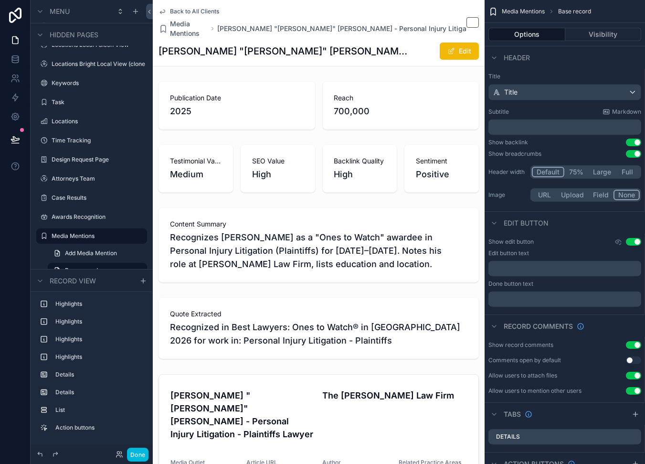
click at [410, 42] on div "Edit" at bounding box center [444, 51] width 72 height 18
click at [635, 153] on button "Use setting" at bounding box center [633, 154] width 15 height 8
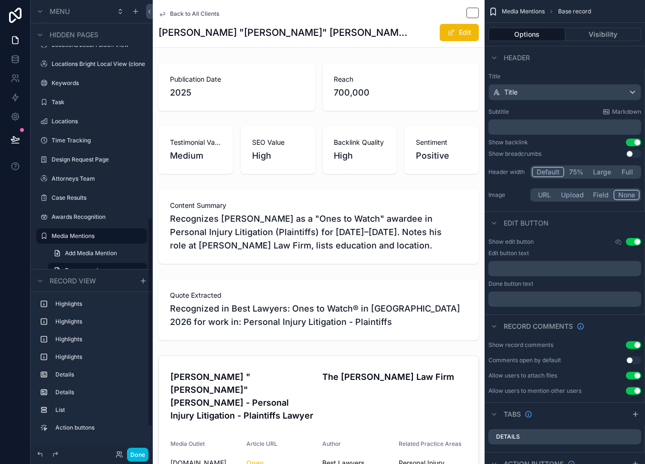
click at [206, 8] on div "Back to All Clients" at bounding box center [319, 14] width 321 height 12
click at [210, 11] on span "Back to All Clients" at bounding box center [194, 14] width 49 height 8
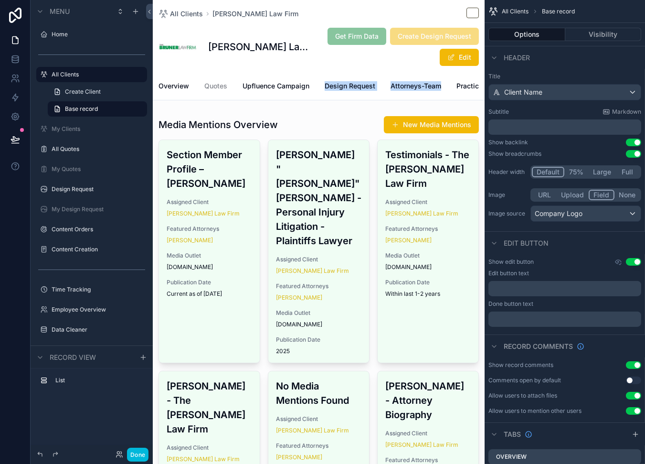
drag, startPoint x: 239, startPoint y: 111, endPoint x: 407, endPoint y: 103, distance: 167.4
click at [312, 86] on span "Content Orders" at bounding box center [303, 86] width 49 height 10
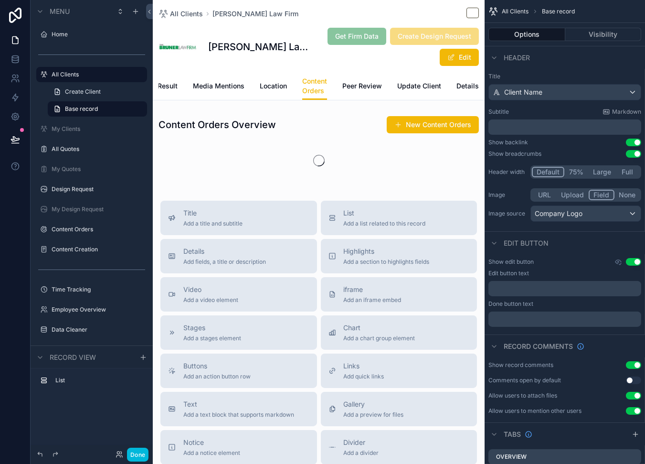
scroll to position [0, 461]
click at [265, 88] on span "Location" at bounding box center [273, 86] width 27 height 10
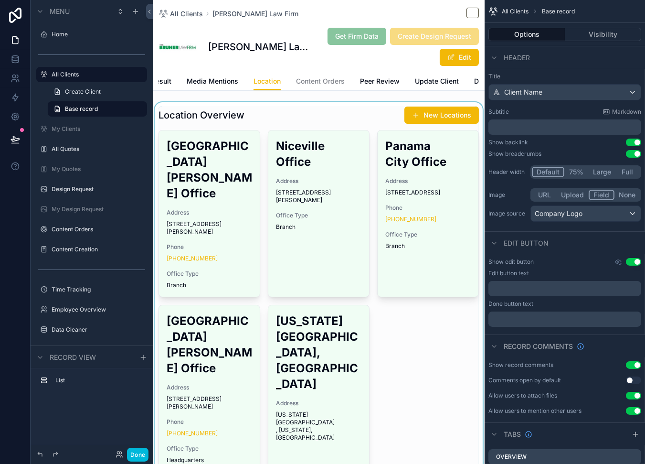
click at [316, 166] on div "scrollable content" at bounding box center [319, 289] width 332 height 374
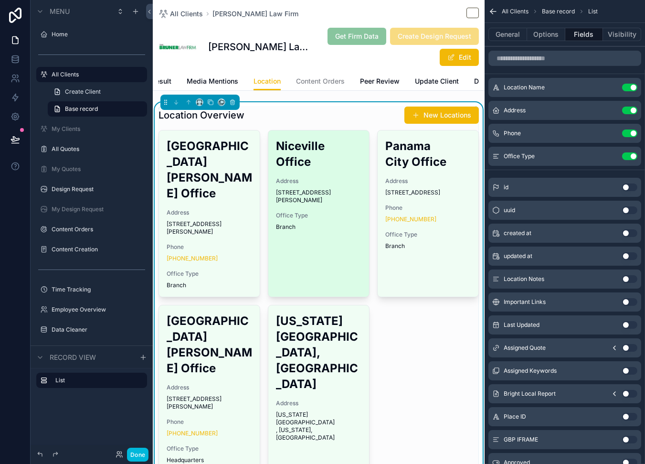
click at [333, 149] on h2 "Niceville Office" at bounding box center [319, 154] width 86 height 32
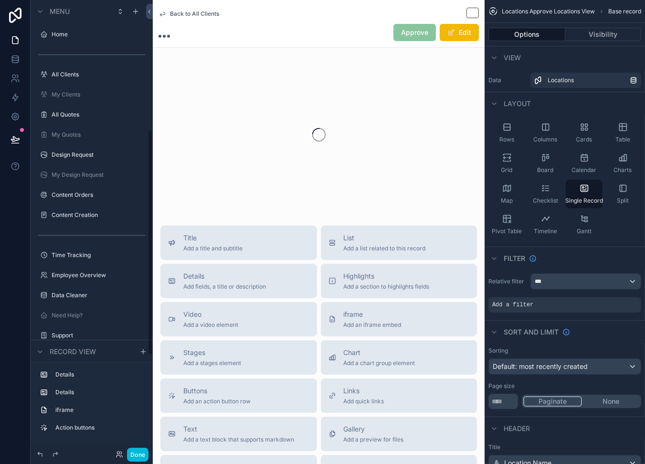
scroll to position [259, 0]
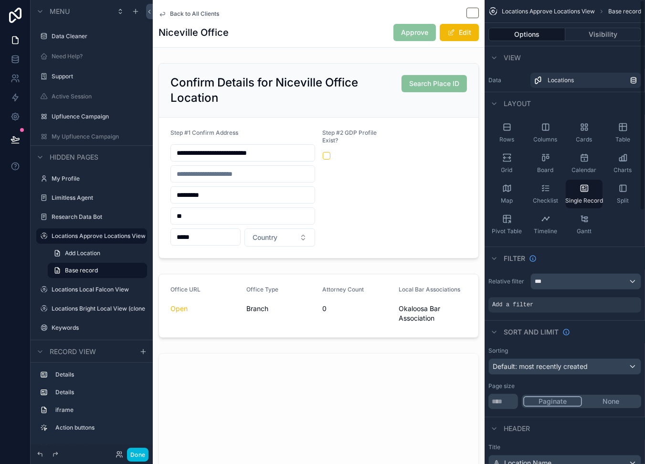
click at [208, 15] on span "Back to All Clients" at bounding box center [194, 14] width 49 height 8
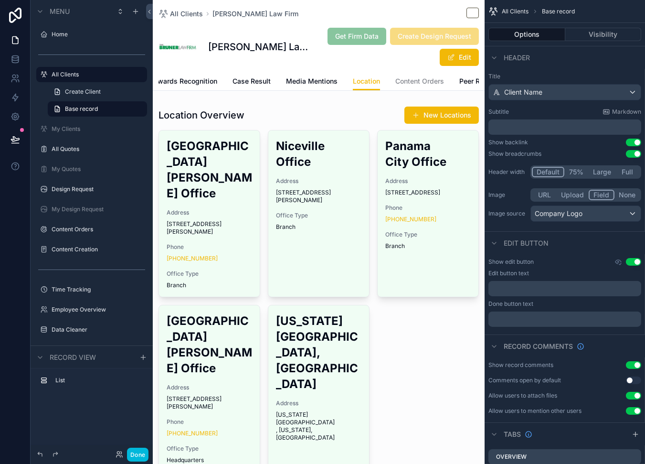
scroll to position [0, 341]
click at [350, 76] on span "Media Mentions" at bounding box center [333, 81] width 52 height 10
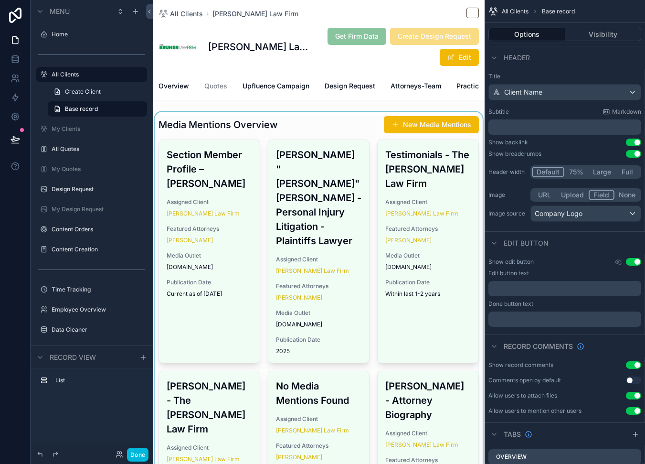
click at [342, 158] on div "scrollable content" at bounding box center [319, 457] width 332 height 690
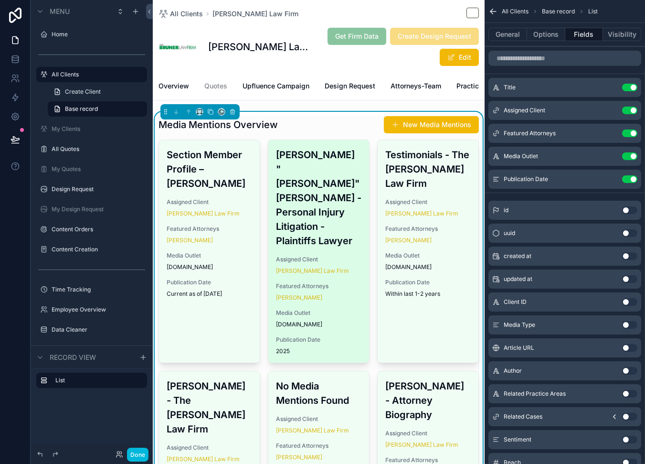
click at [344, 155] on h3 "[PERSON_NAME] "[PERSON_NAME]" [PERSON_NAME] - Personal Injury Litigation - Plai…" at bounding box center [319, 198] width 86 height 100
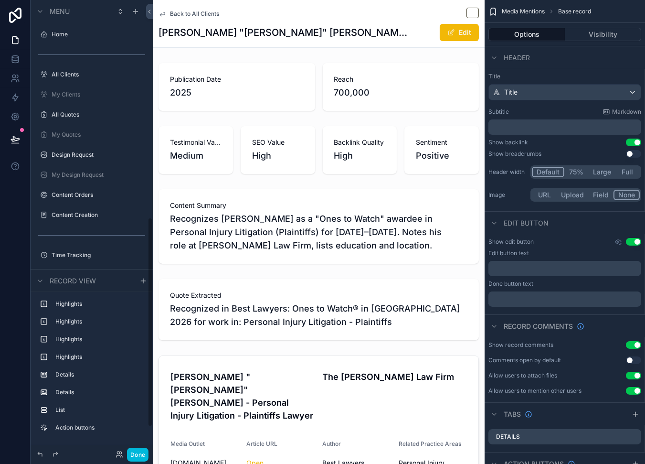
scroll to position [469, 0]
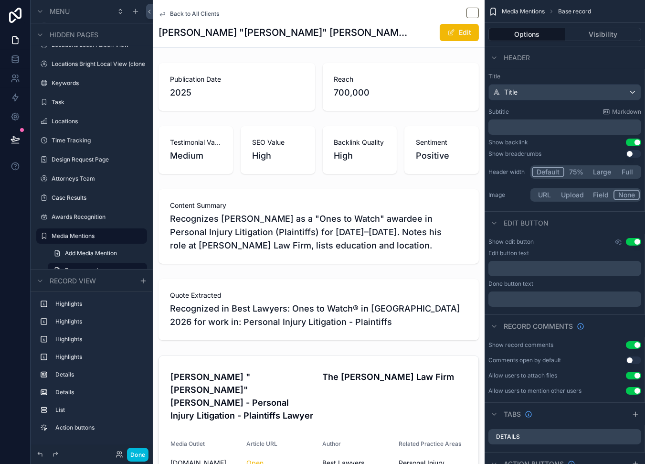
click at [208, 15] on span "Back to All Clients" at bounding box center [194, 14] width 49 height 8
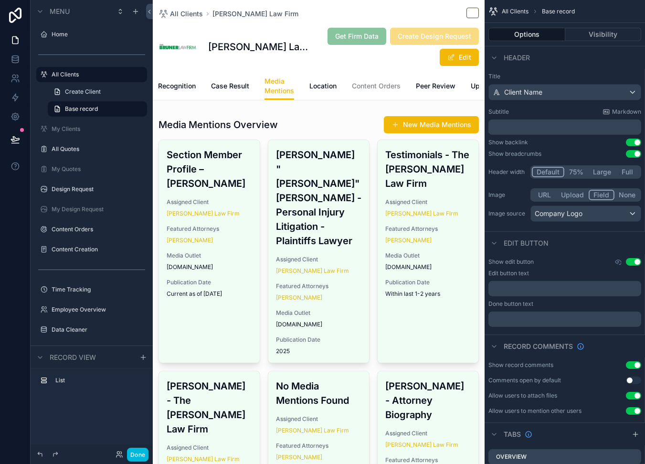
scroll to position [0, 354]
click at [260, 89] on span "Case Result" at bounding box center [259, 86] width 38 height 10
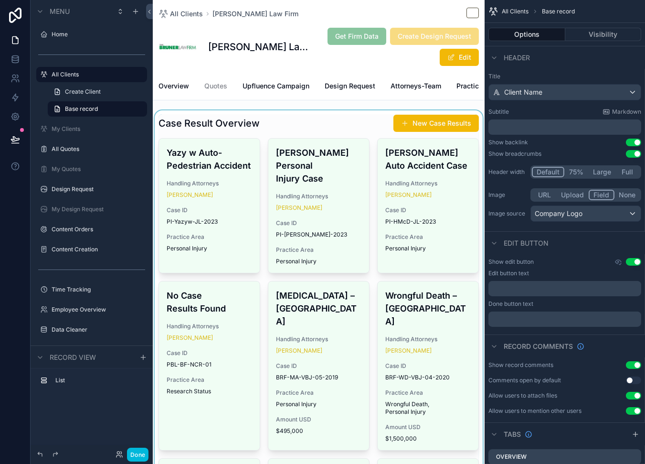
scroll to position [2, 0]
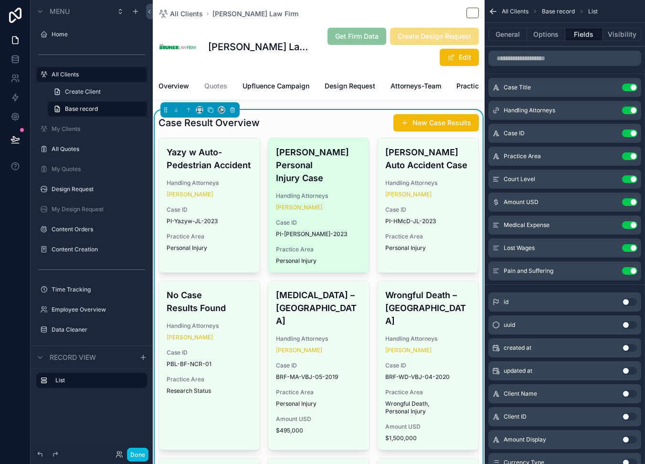
click at [346, 184] on h4 "[PERSON_NAME] Personal Injury Case" at bounding box center [319, 165] width 86 height 39
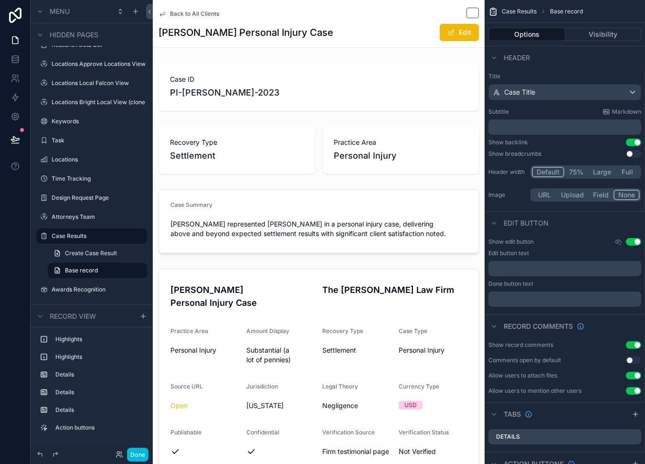
click at [209, 14] on span "Back to All Clients" at bounding box center [194, 14] width 49 height 8
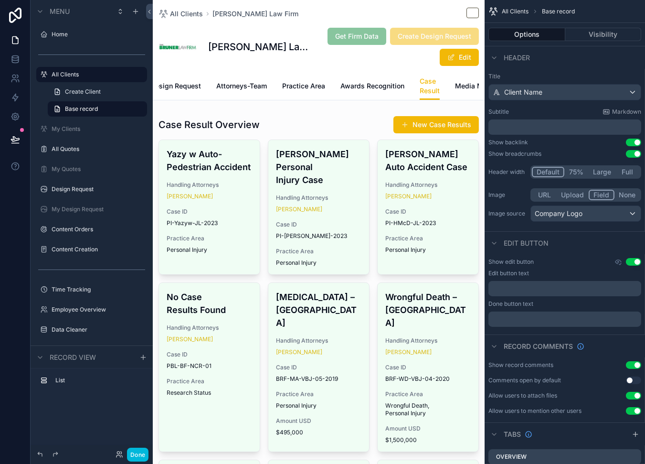
scroll to position [0, 172]
click at [363, 91] on link "Awards Recognition" at bounding box center [375, 86] width 64 height 19
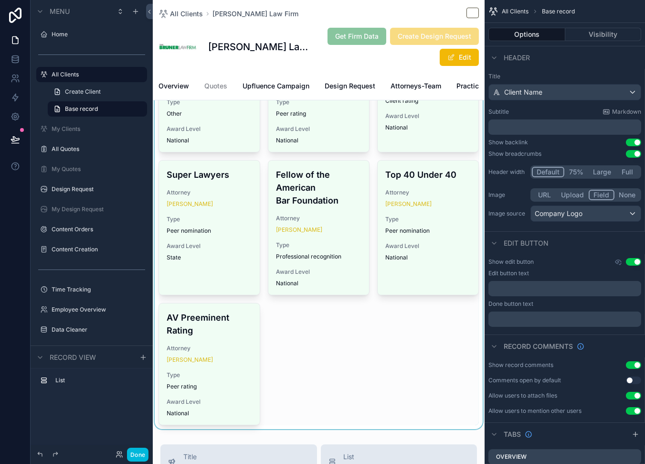
scroll to position [217, 0]
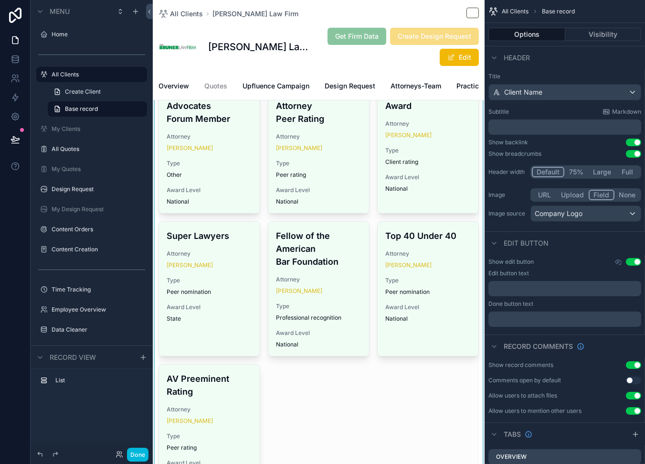
click at [332, 282] on div "scrollable content" at bounding box center [319, 192] width 332 height 595
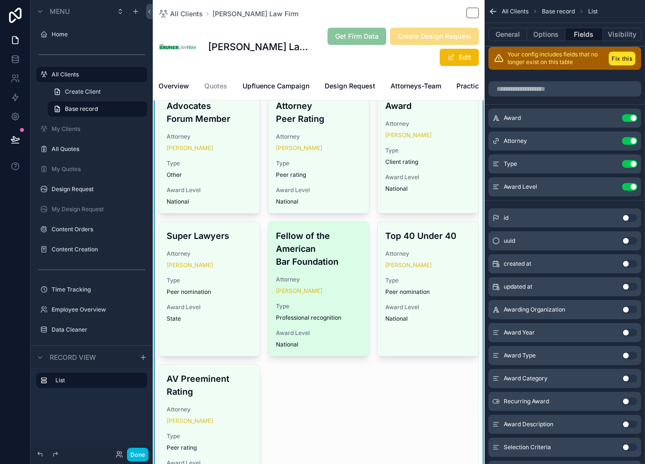
click at [345, 283] on span "Attorney" at bounding box center [319, 280] width 86 height 8
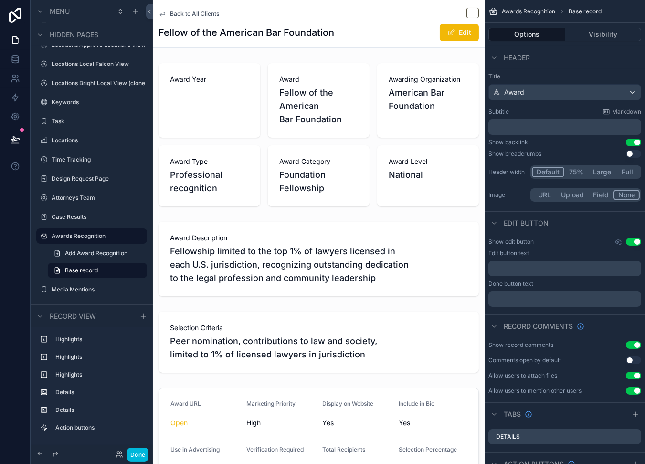
click at [208, 17] on span "Back to All Clients" at bounding box center [194, 14] width 49 height 8
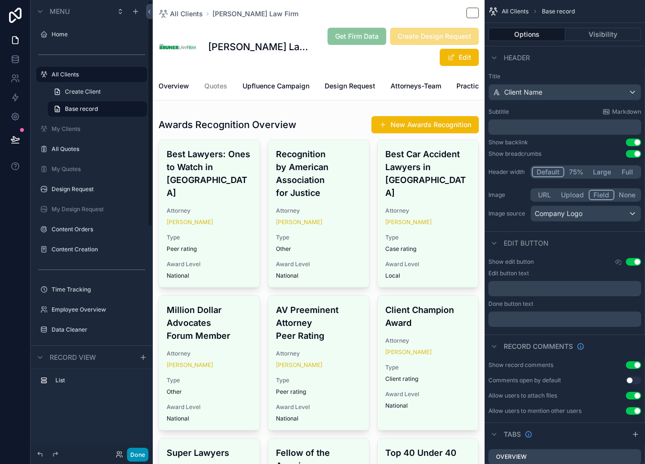
click at [143, 457] on button "Done" at bounding box center [137, 455] width 21 height 14
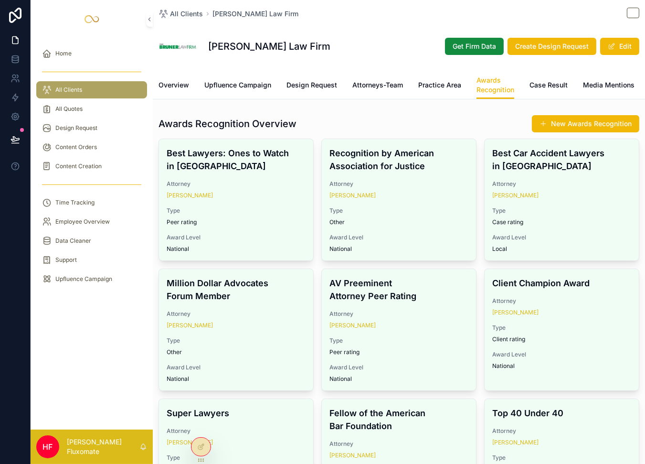
scroll to position [0, 196]
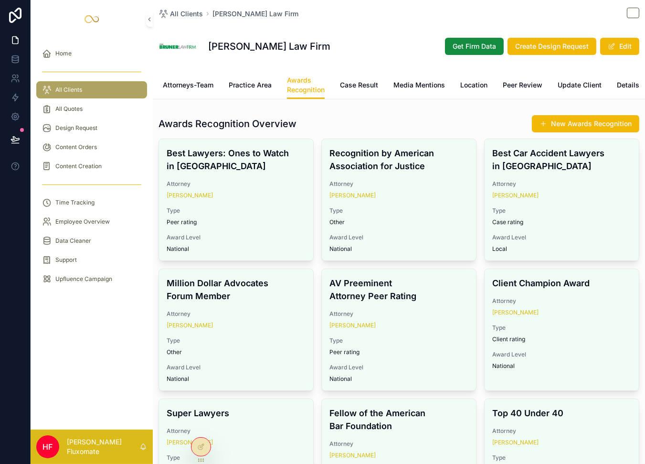
click at [619, 84] on span "Details" at bounding box center [628, 85] width 22 height 10
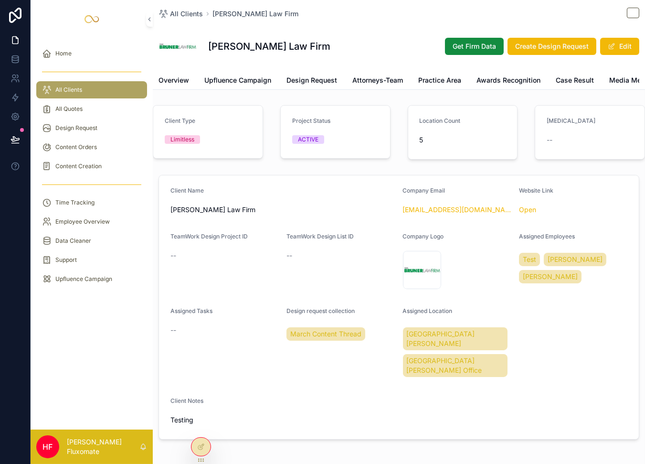
click at [237, 77] on span "Upfluence Campaign" at bounding box center [237, 80] width 67 height 10
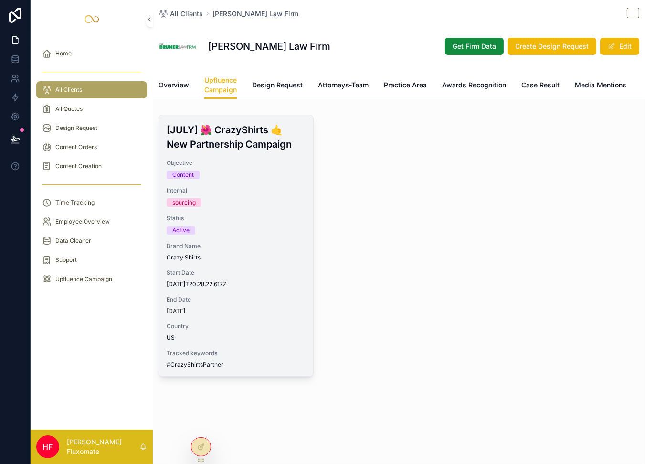
click at [291, 194] on span "Internal" at bounding box center [236, 191] width 139 height 8
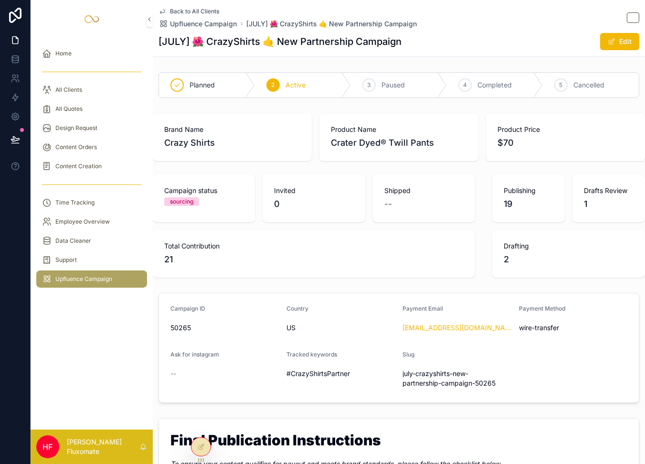
click at [207, 11] on span "Back to All Clients" at bounding box center [194, 12] width 49 height 8
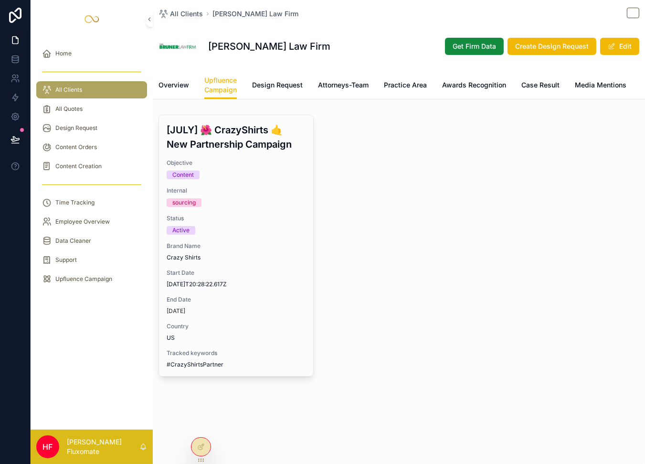
click at [276, 86] on span "Design Request" at bounding box center [277, 85] width 51 height 10
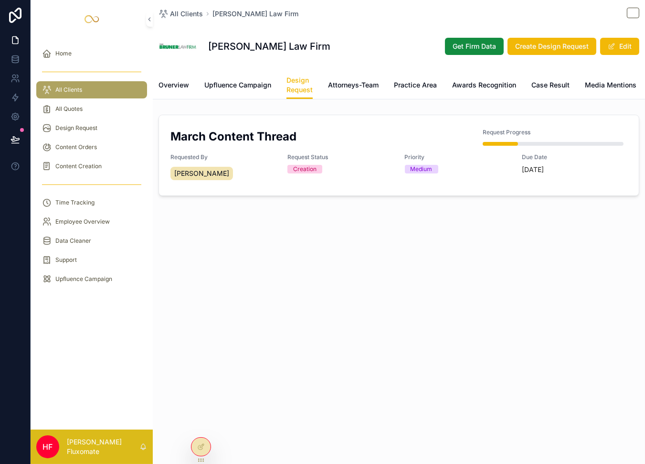
click at [352, 84] on span "Attorneys-Team" at bounding box center [353, 85] width 51 height 10
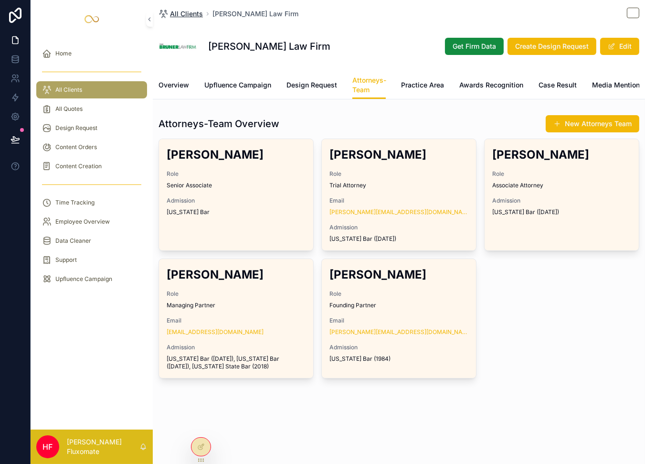
click at [188, 16] on span "All Clients" at bounding box center [186, 14] width 33 height 10
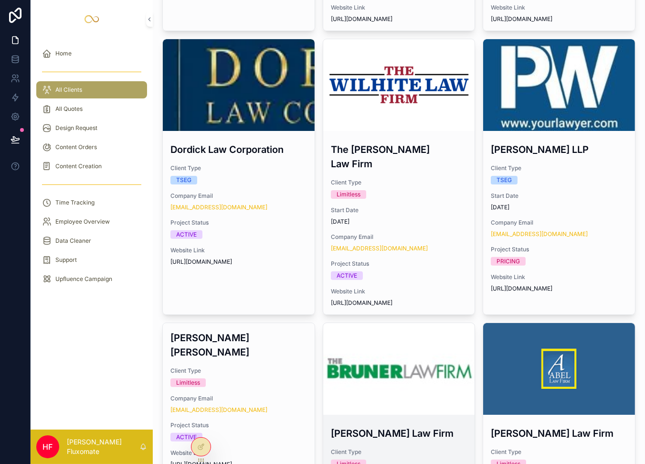
scroll to position [521, 0]
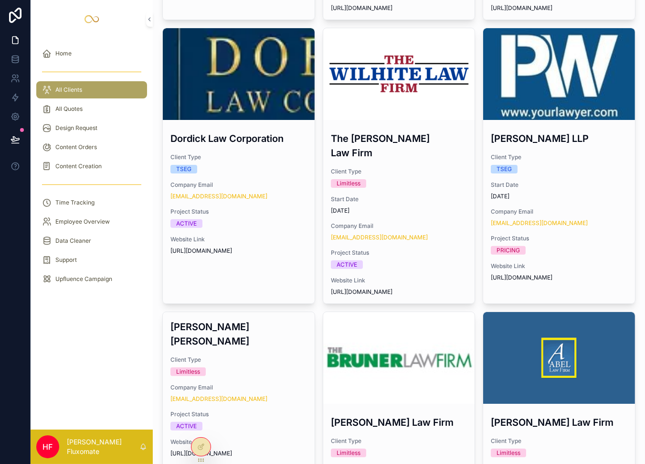
click at [0, 0] on div "scrollable content" at bounding box center [0, 0] width 0 height 0
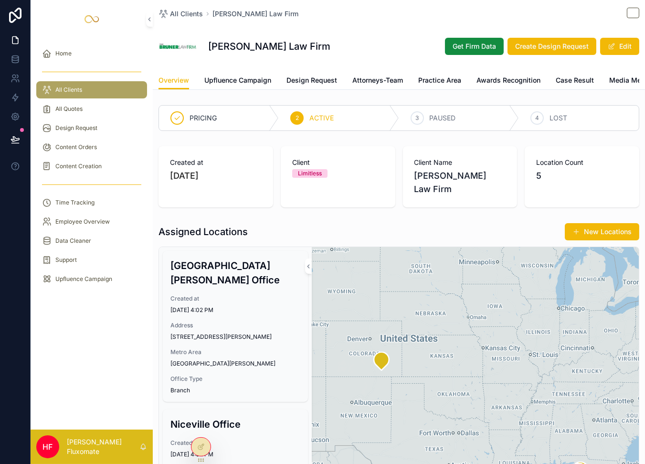
drag, startPoint x: 376, startPoint y: 80, endPoint x: 367, endPoint y: 84, distance: 9.8
click at [376, 80] on span "Attorneys-Team" at bounding box center [378, 80] width 51 height 10
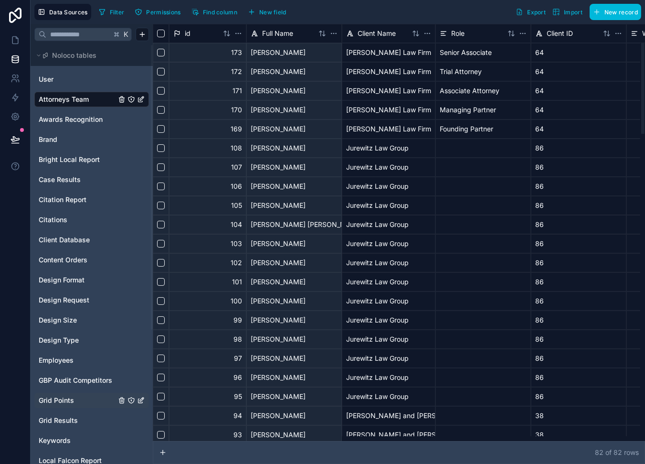
drag, startPoint x: 471, startPoint y: 440, endPoint x: 147, endPoint y: 407, distance: 325.2
click at [153, 437] on div at bounding box center [179, 438] width 52 height 3
